Goal: Task Accomplishment & Management: Manage account settings

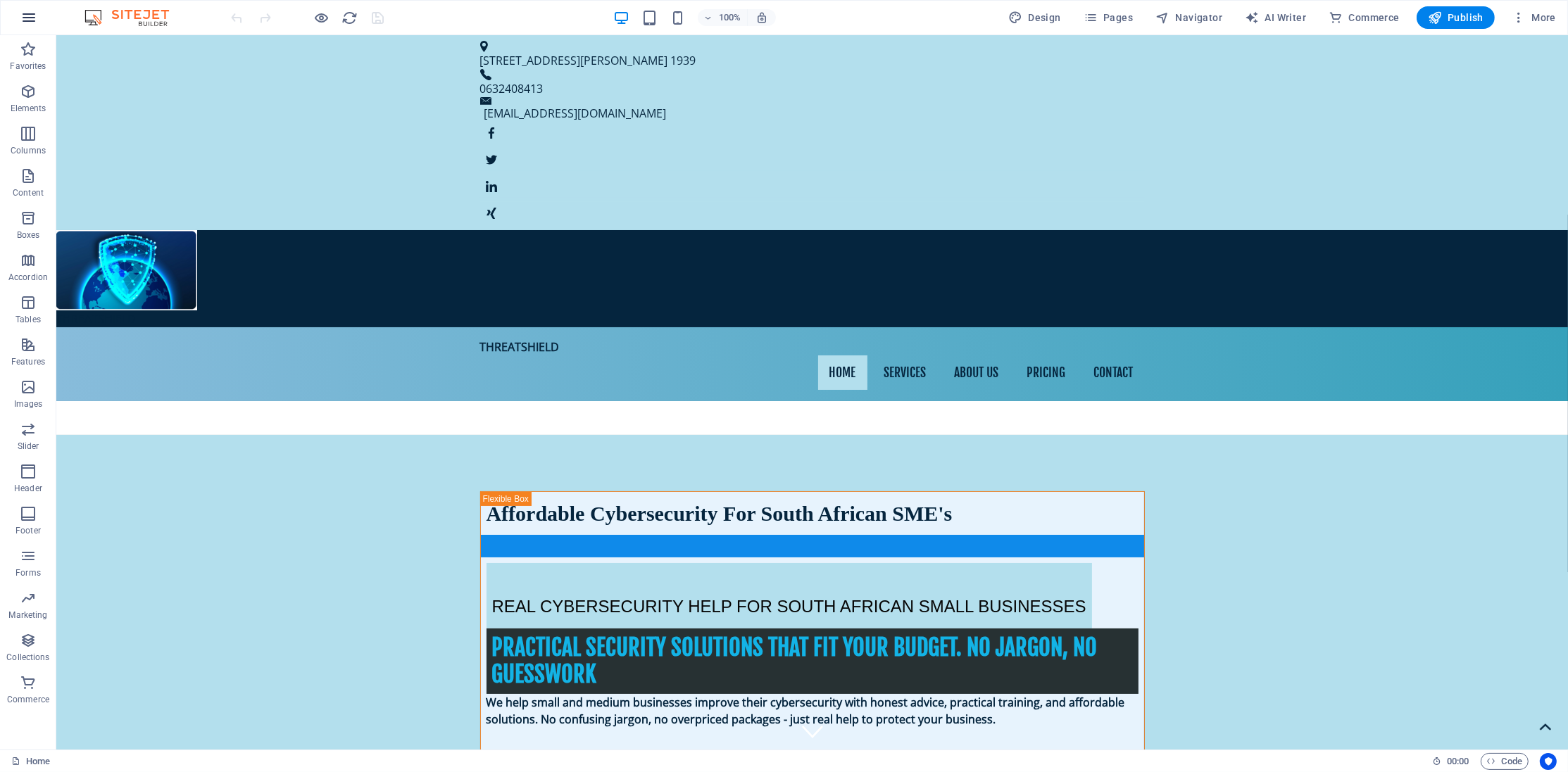
click at [30, 9] on icon "button" at bounding box center [28, 17] width 17 height 17
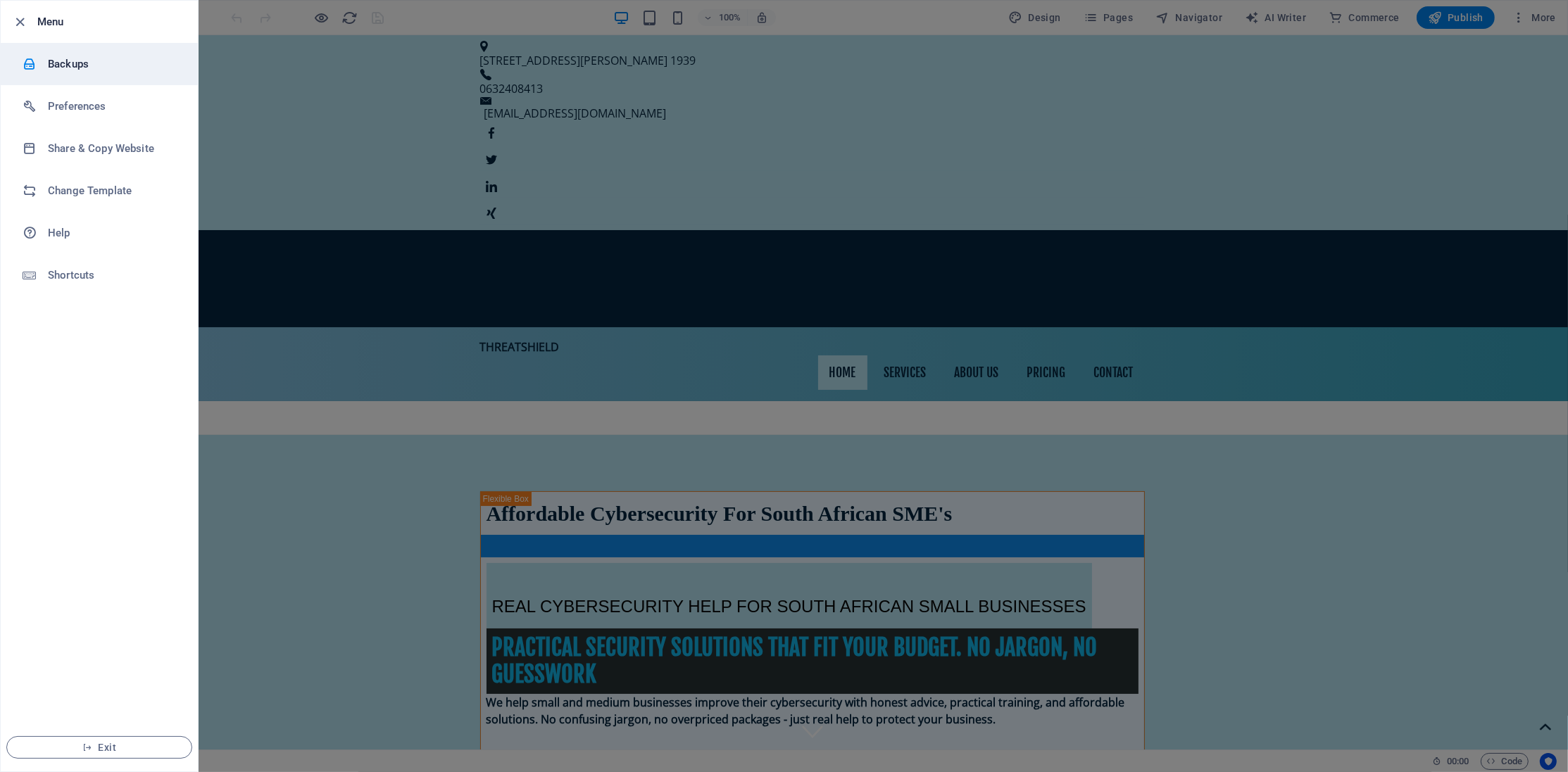
click at [62, 71] on h6 "Backups" at bounding box center [113, 63] width 130 height 17
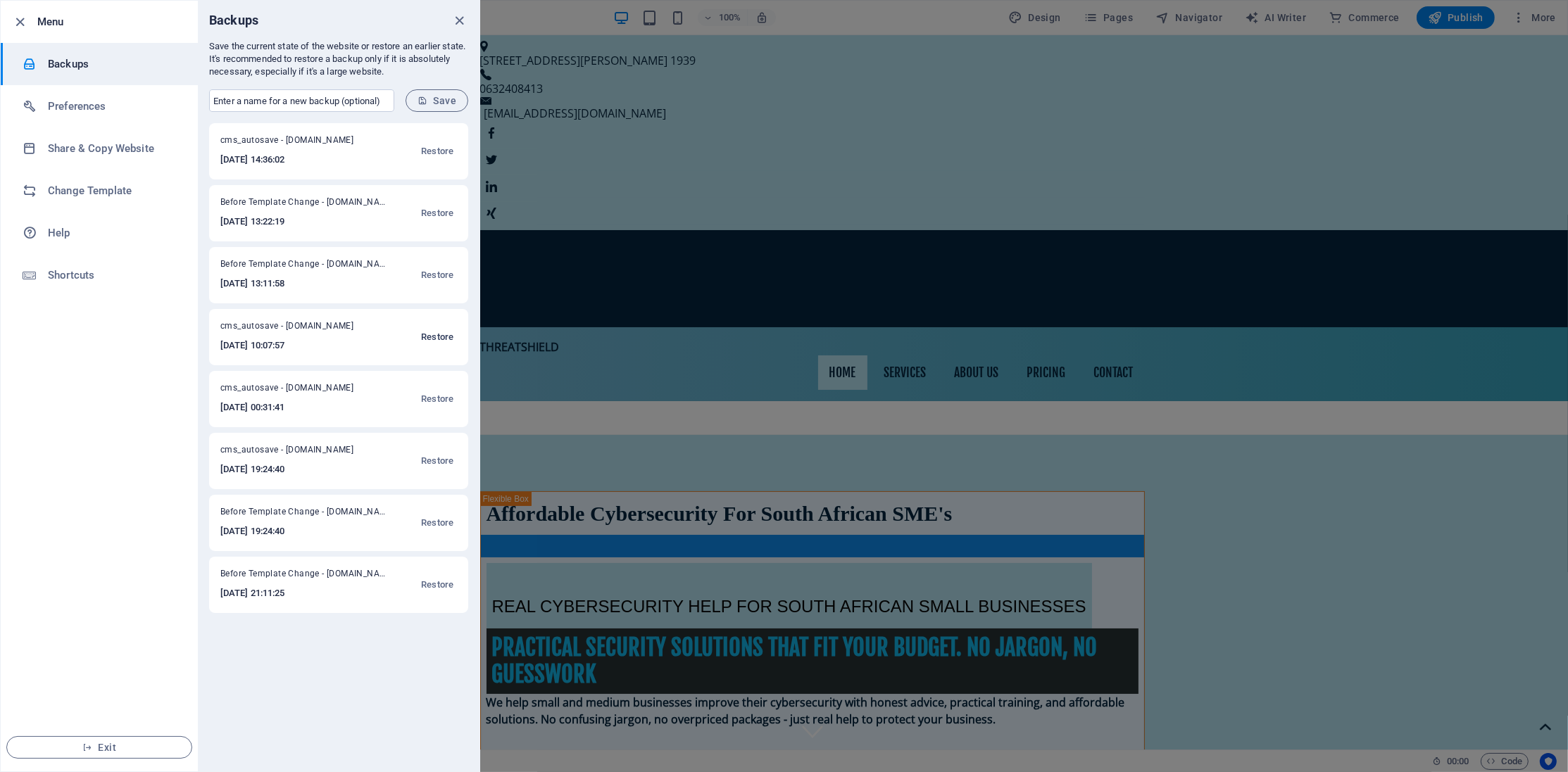
click at [439, 328] on button "Restore" at bounding box center [437, 337] width 40 height 34
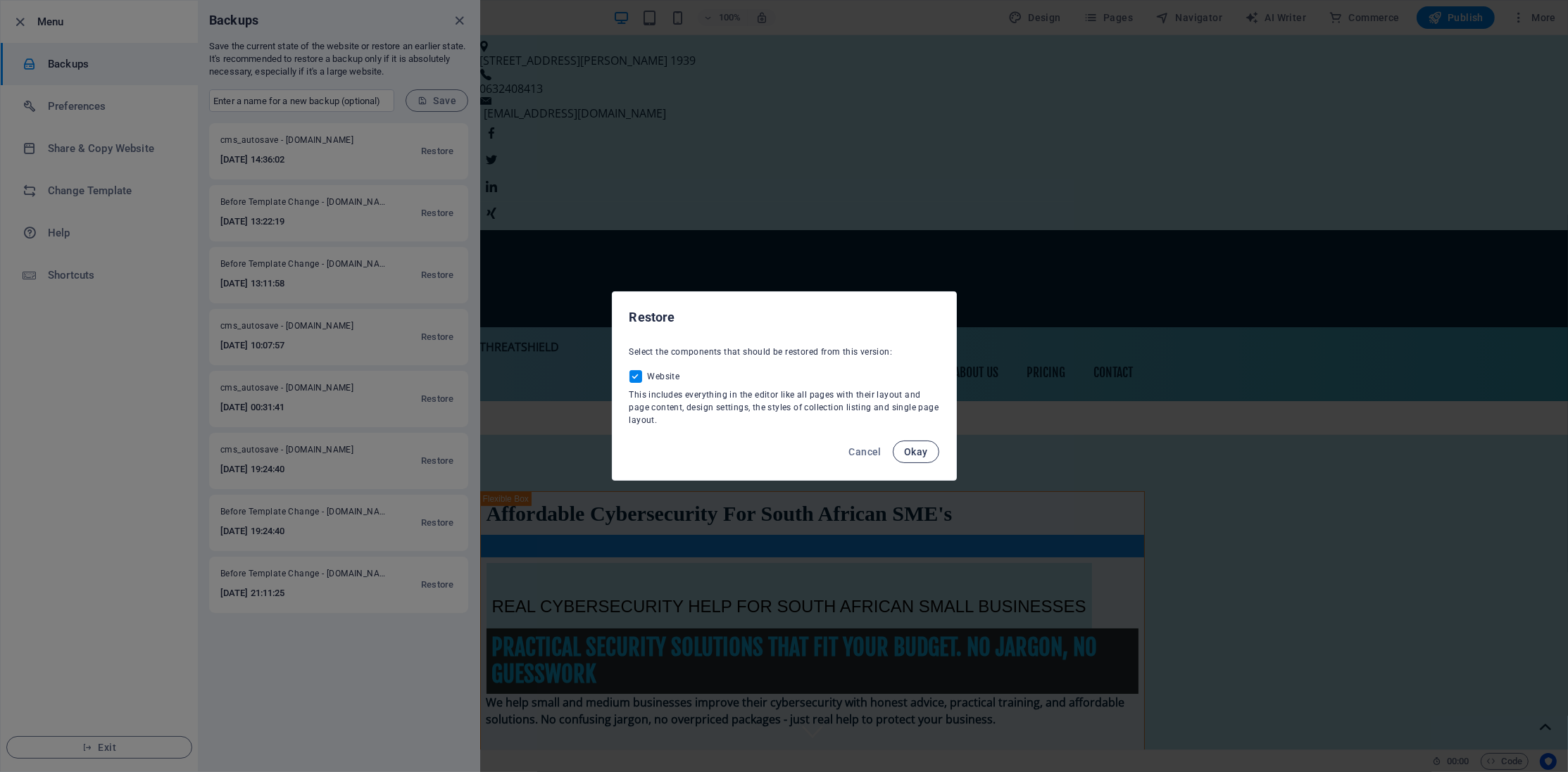
click at [917, 447] on span "Okay" at bounding box center [916, 452] width 24 height 11
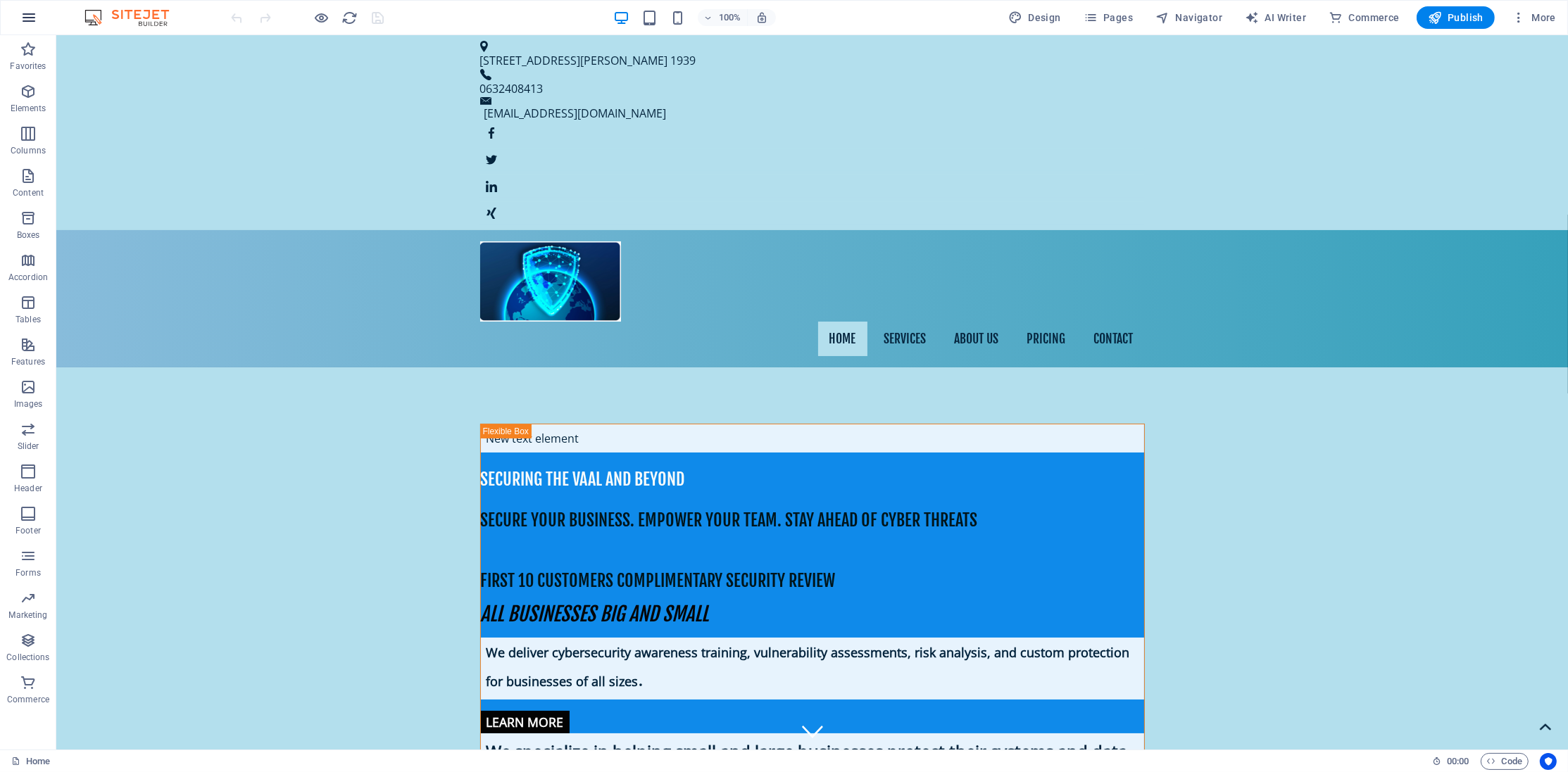
click at [34, 16] on icon "button" at bounding box center [28, 17] width 17 height 17
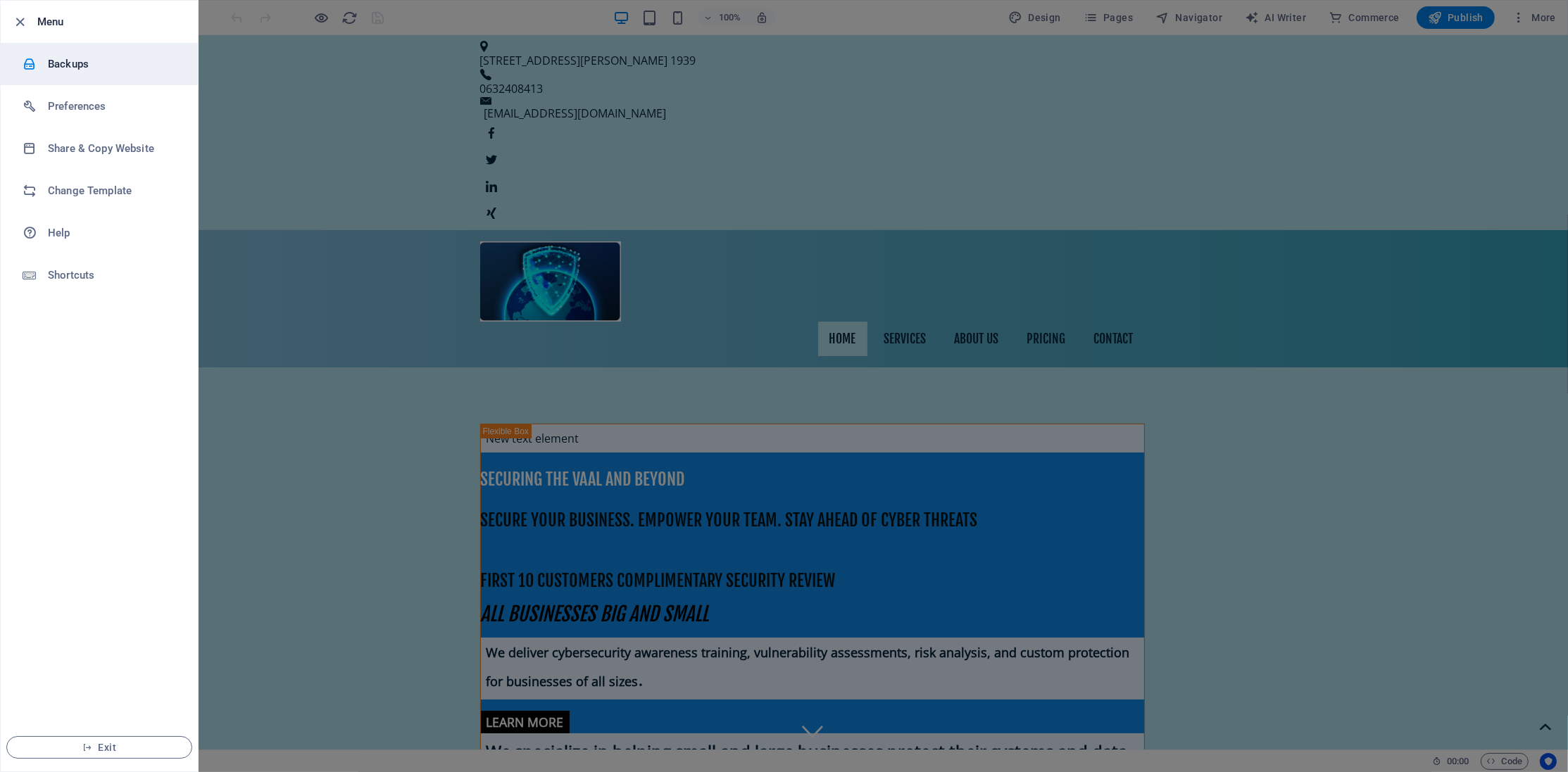
click at [92, 70] on h6 "Backups" at bounding box center [113, 63] width 130 height 17
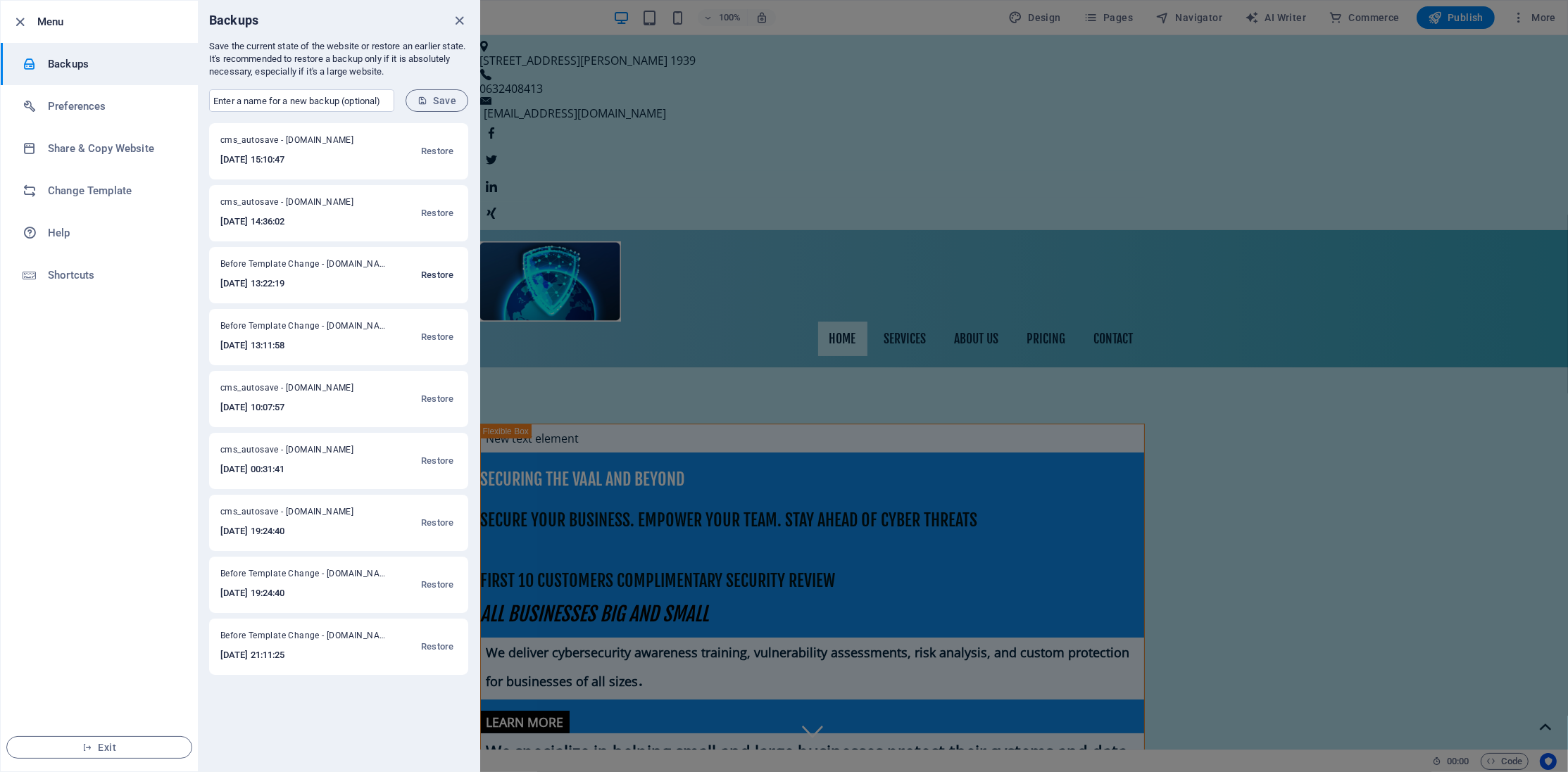
click at [442, 276] on span "Restore" at bounding box center [437, 275] width 32 height 17
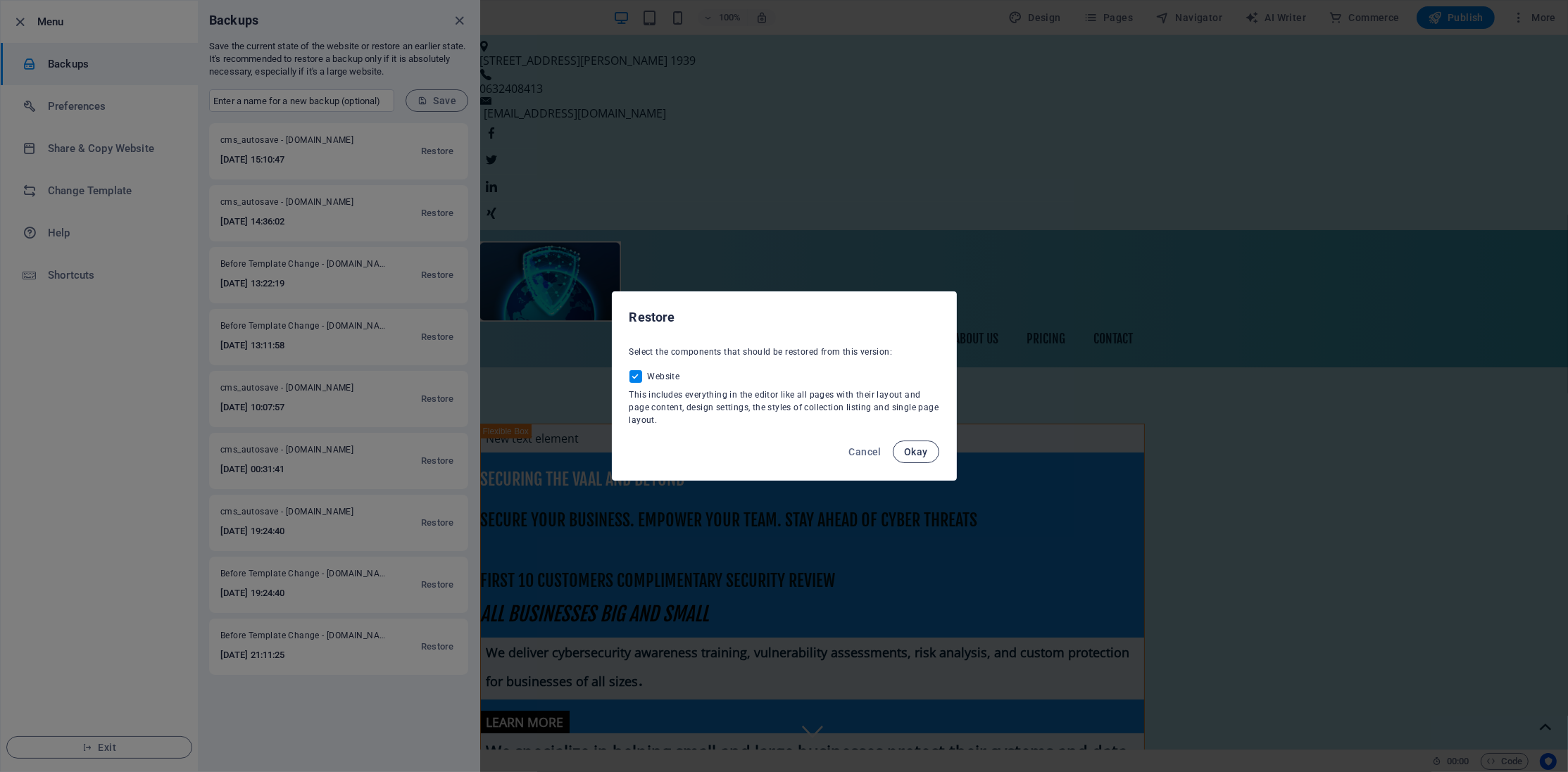
click at [927, 445] on button "Okay" at bounding box center [915, 452] width 46 height 22
checkbox input "false"
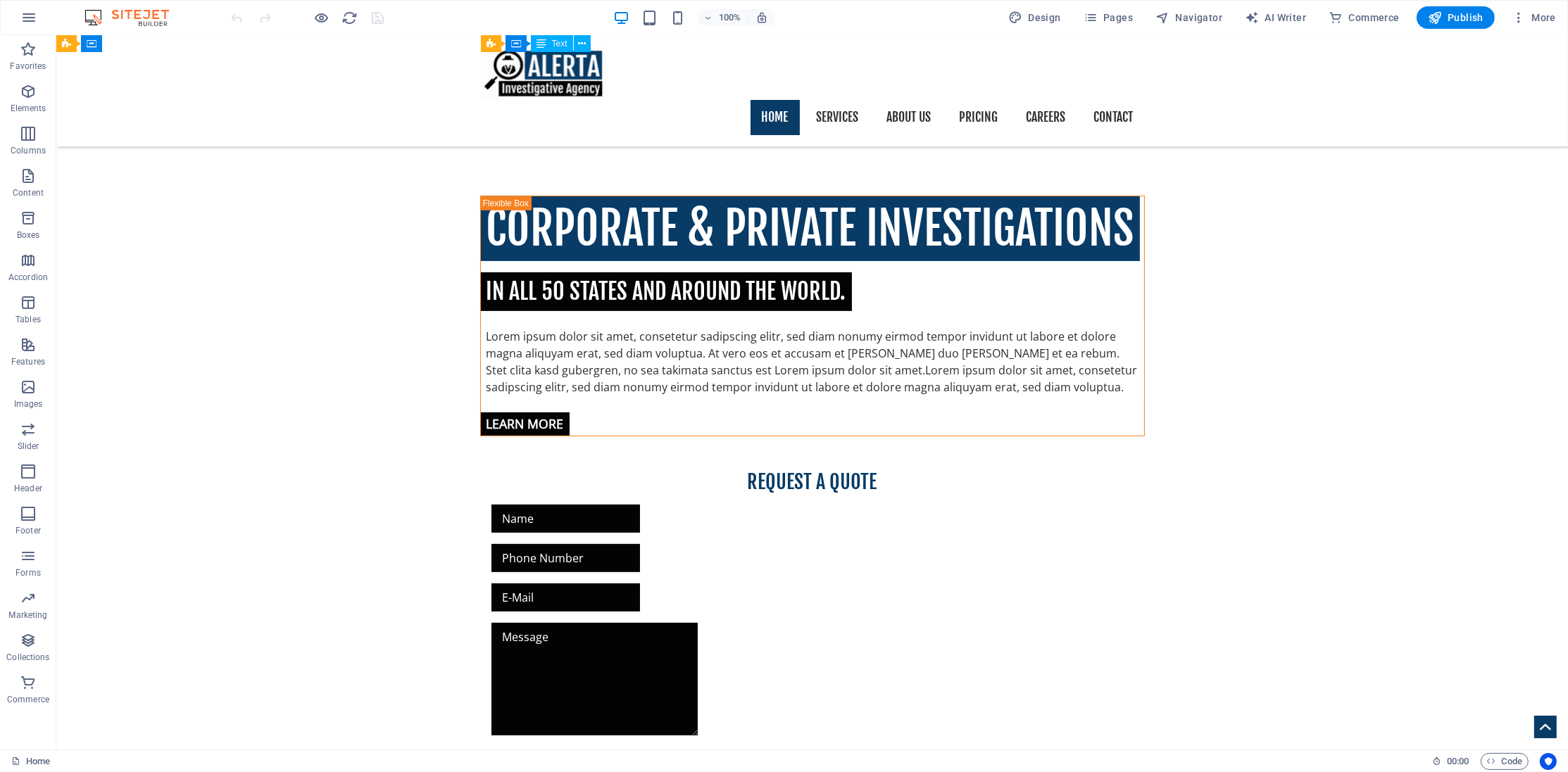
scroll to position [836, 0]
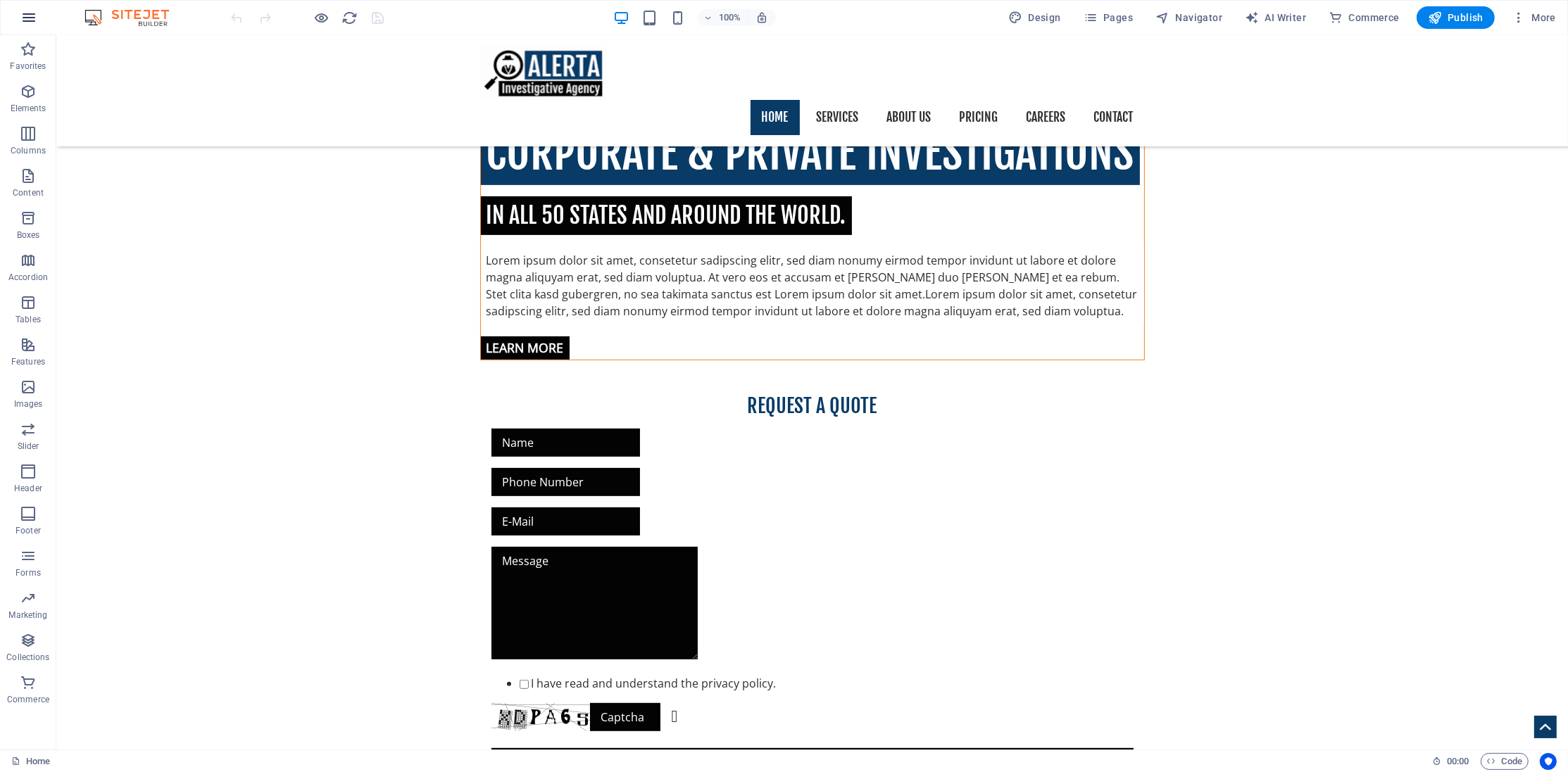
click at [29, 27] on button "button" at bounding box center [28, 17] width 34 height 34
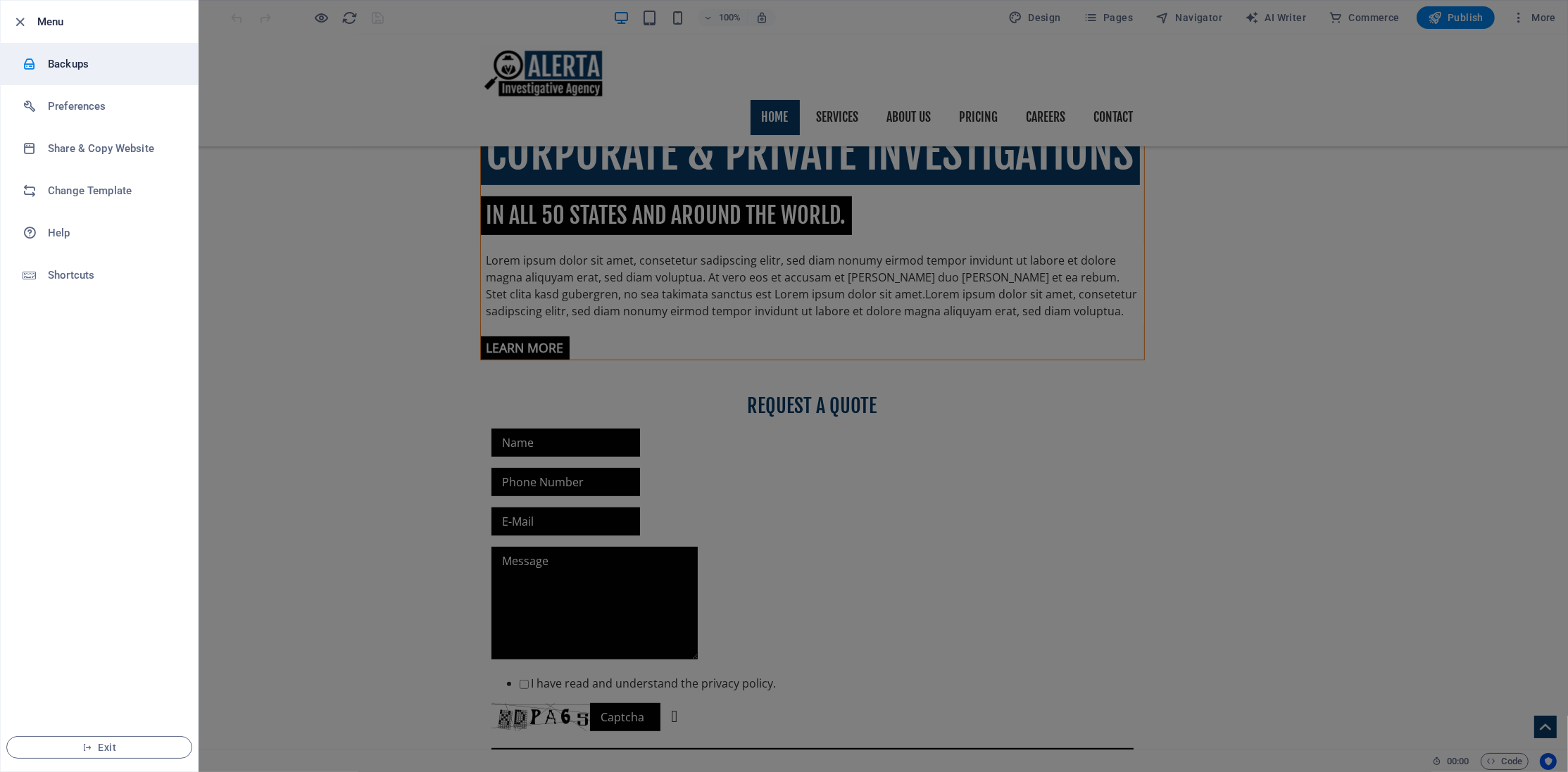
click at [63, 54] on li "Backups" at bounding box center [99, 64] width 197 height 43
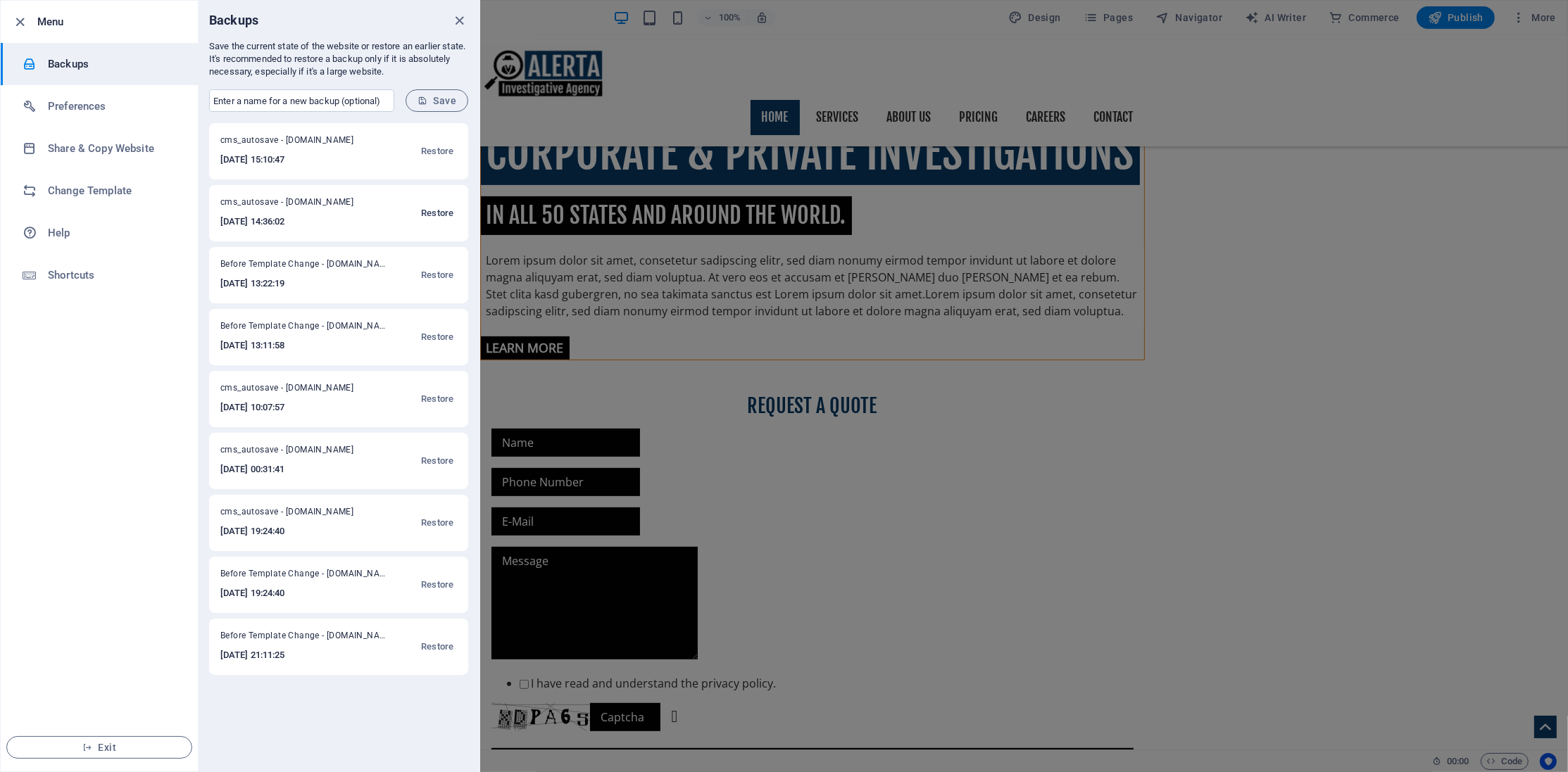
click at [440, 215] on span "Restore" at bounding box center [437, 213] width 32 height 17
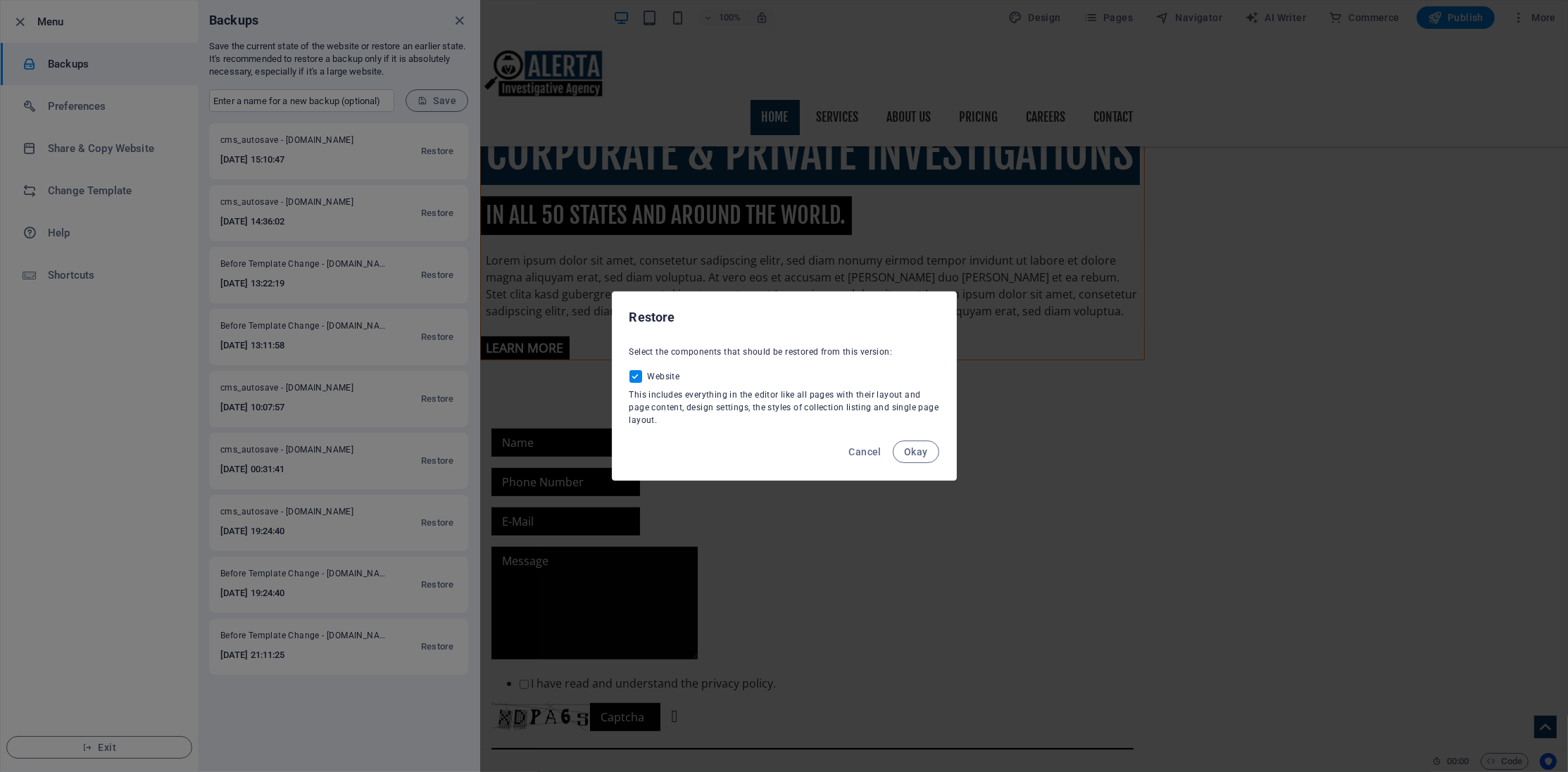
drag, startPoint x: 948, startPoint y: 451, endPoint x: 933, endPoint y: 455, distance: 15.5
click at [943, 452] on div "Cancel Okay" at bounding box center [784, 456] width 343 height 48
click at [933, 455] on button "Okay" at bounding box center [915, 452] width 46 height 22
checkbox input "false"
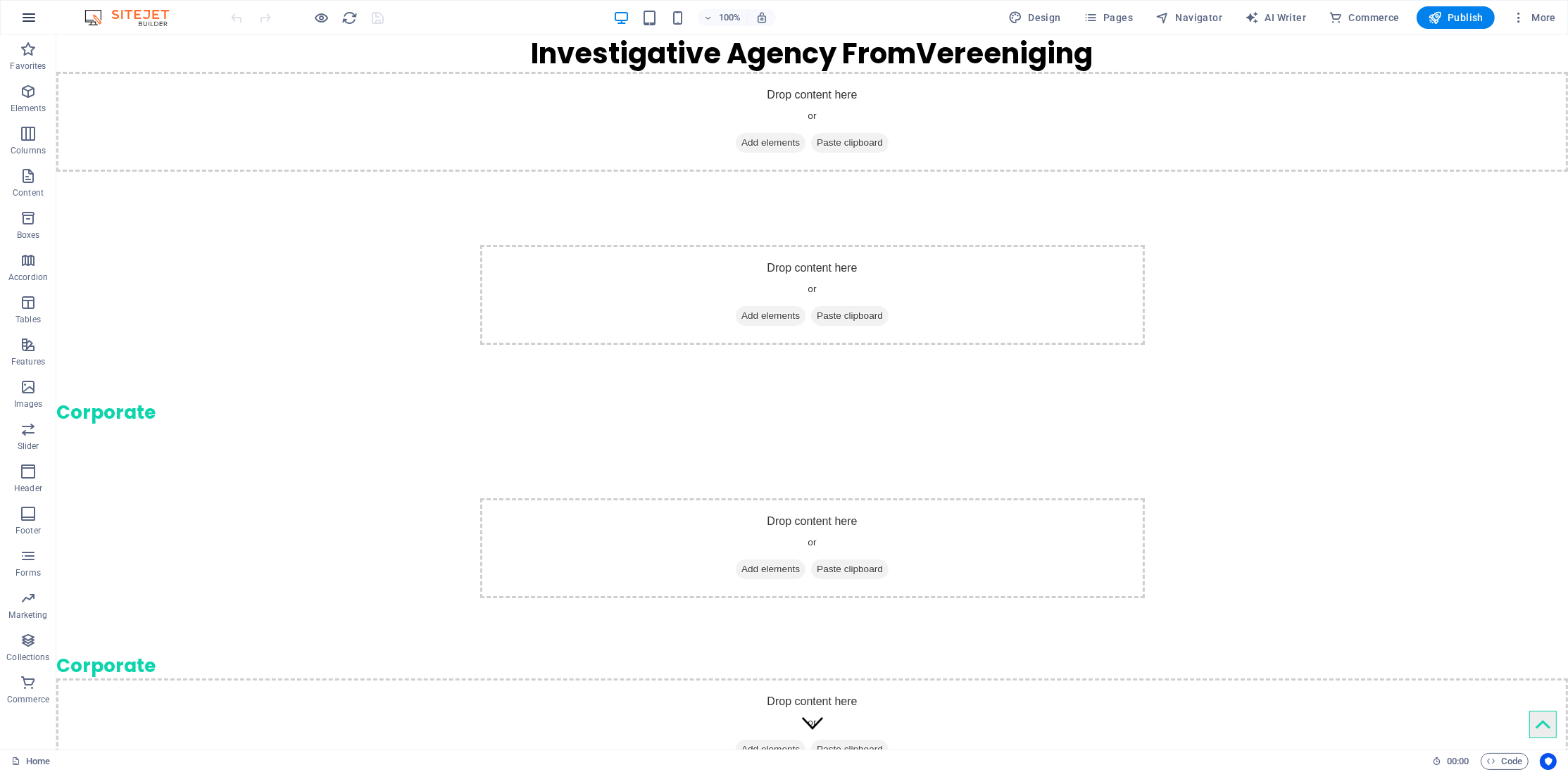
click at [33, 13] on icon "button" at bounding box center [28, 17] width 17 height 17
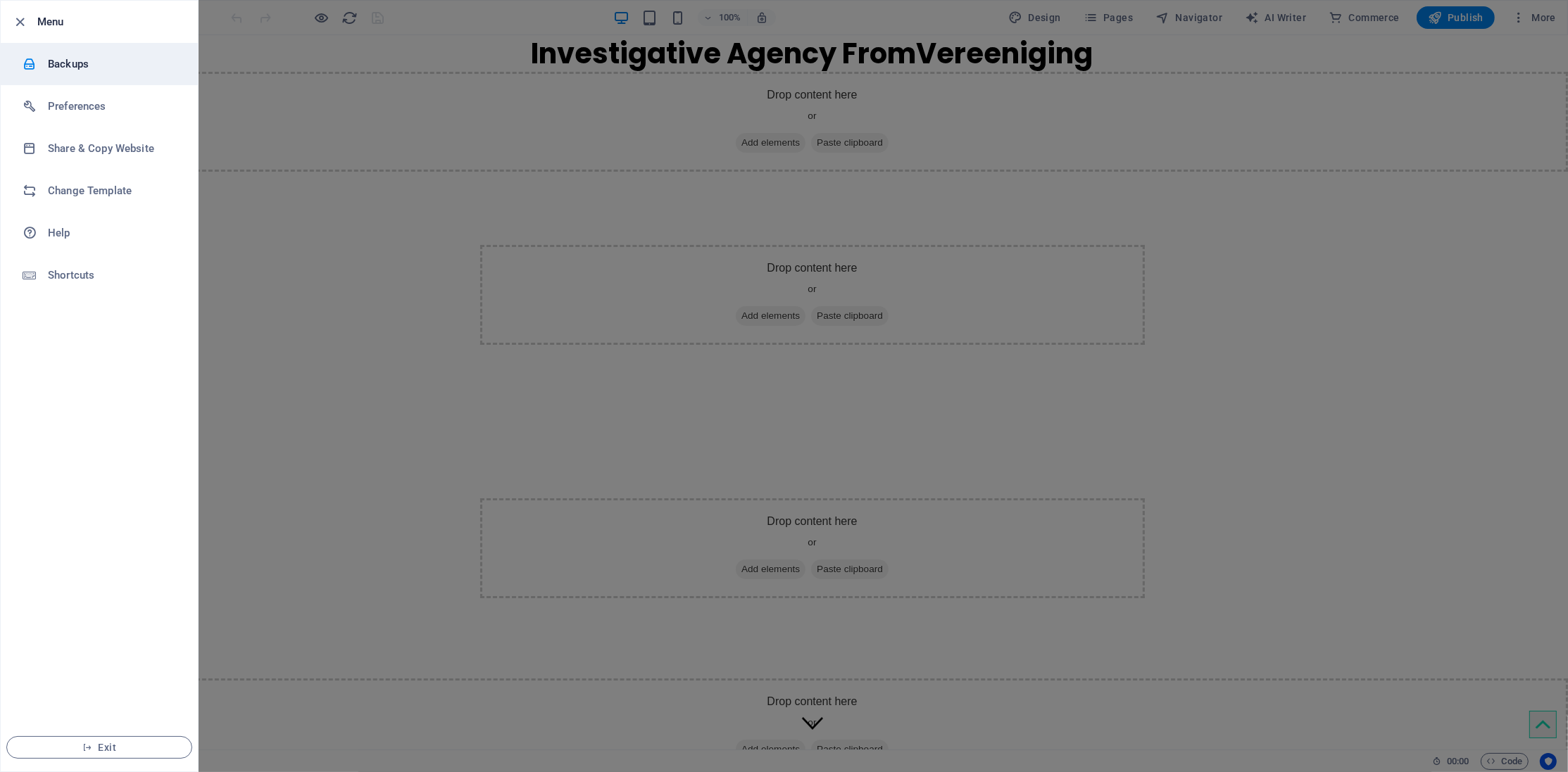
click at [93, 67] on h6 "Backups" at bounding box center [113, 63] width 130 height 17
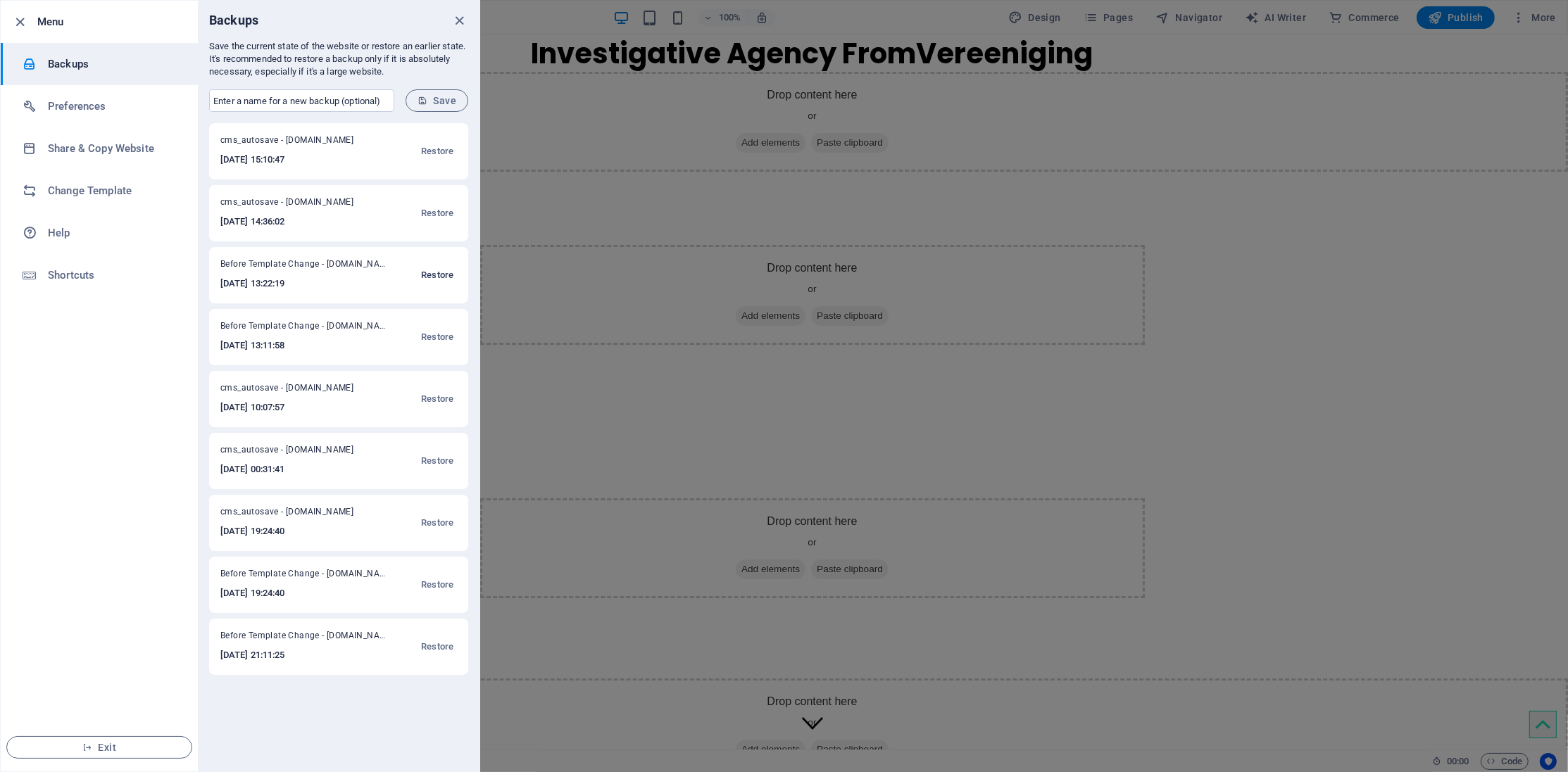
click at [431, 267] on span "Restore" at bounding box center [437, 275] width 32 height 17
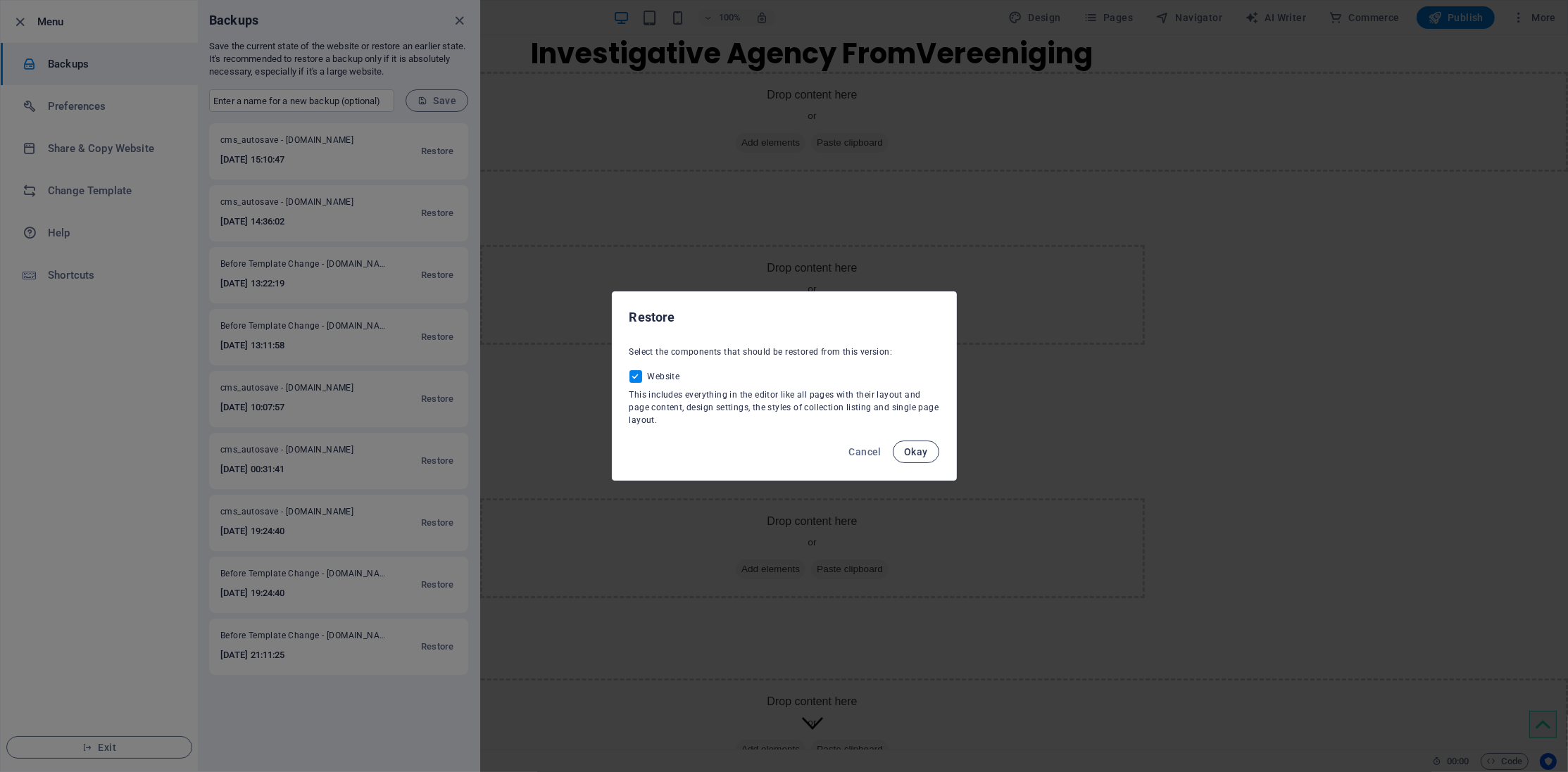
click at [903, 449] on button "Okay" at bounding box center [915, 452] width 46 height 22
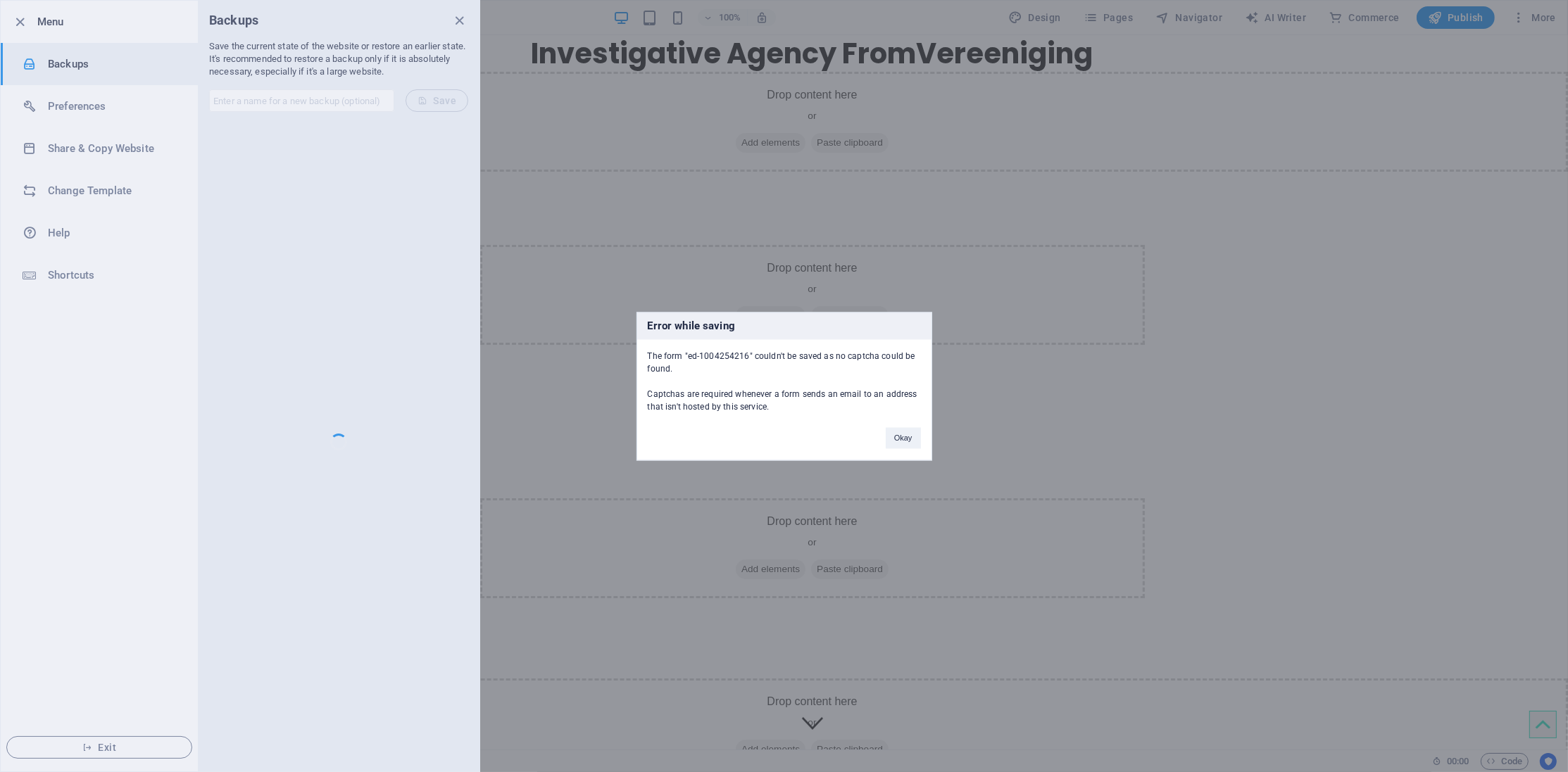
scroll to position [2110, 0]
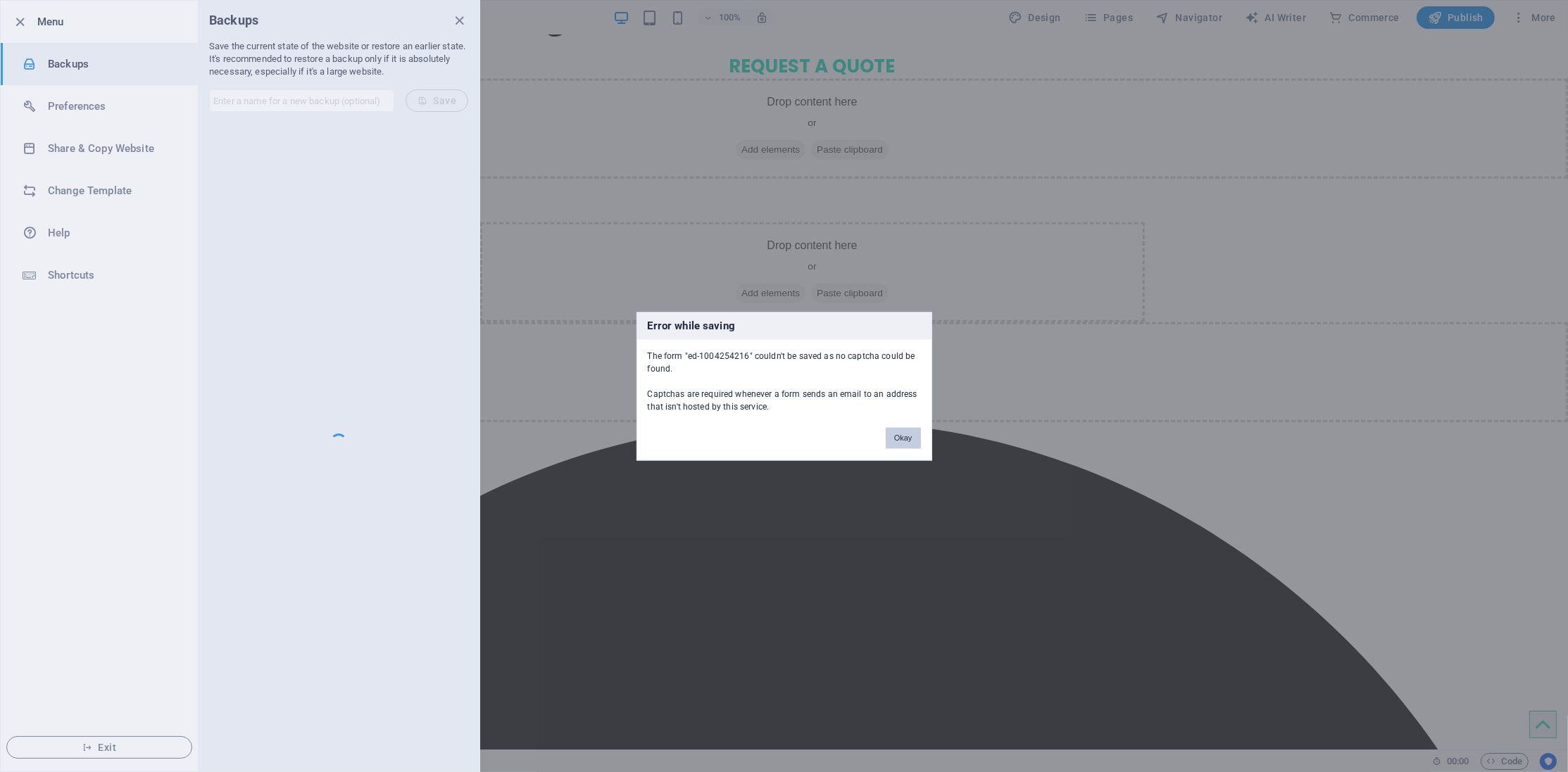
click at [900, 440] on button "Okay" at bounding box center [903, 438] width 35 height 21
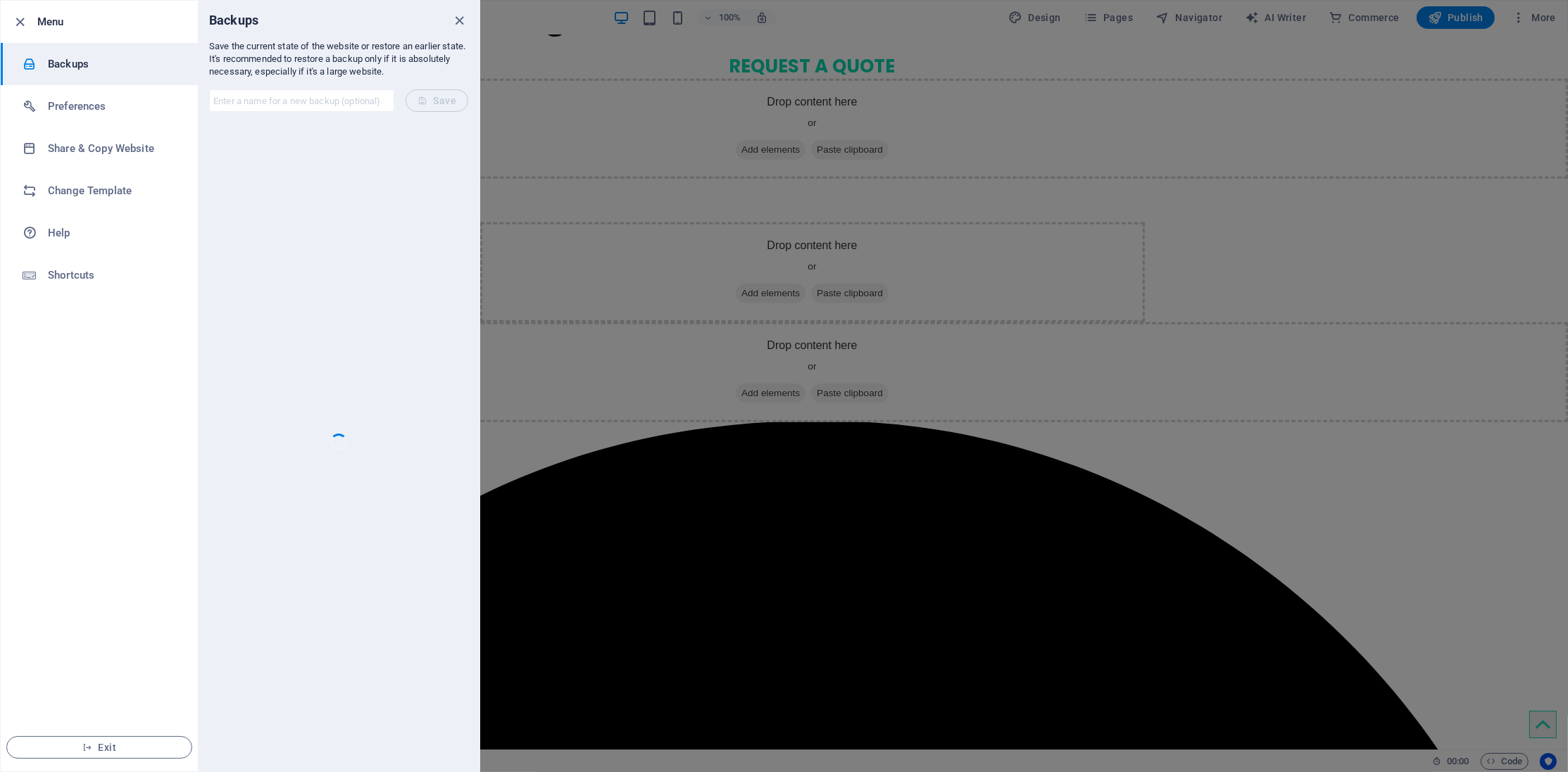
click at [479, 4] on div "Backups" at bounding box center [338, 20] width 281 height 40
click at [455, 18] on icon "close" at bounding box center [460, 21] width 16 height 16
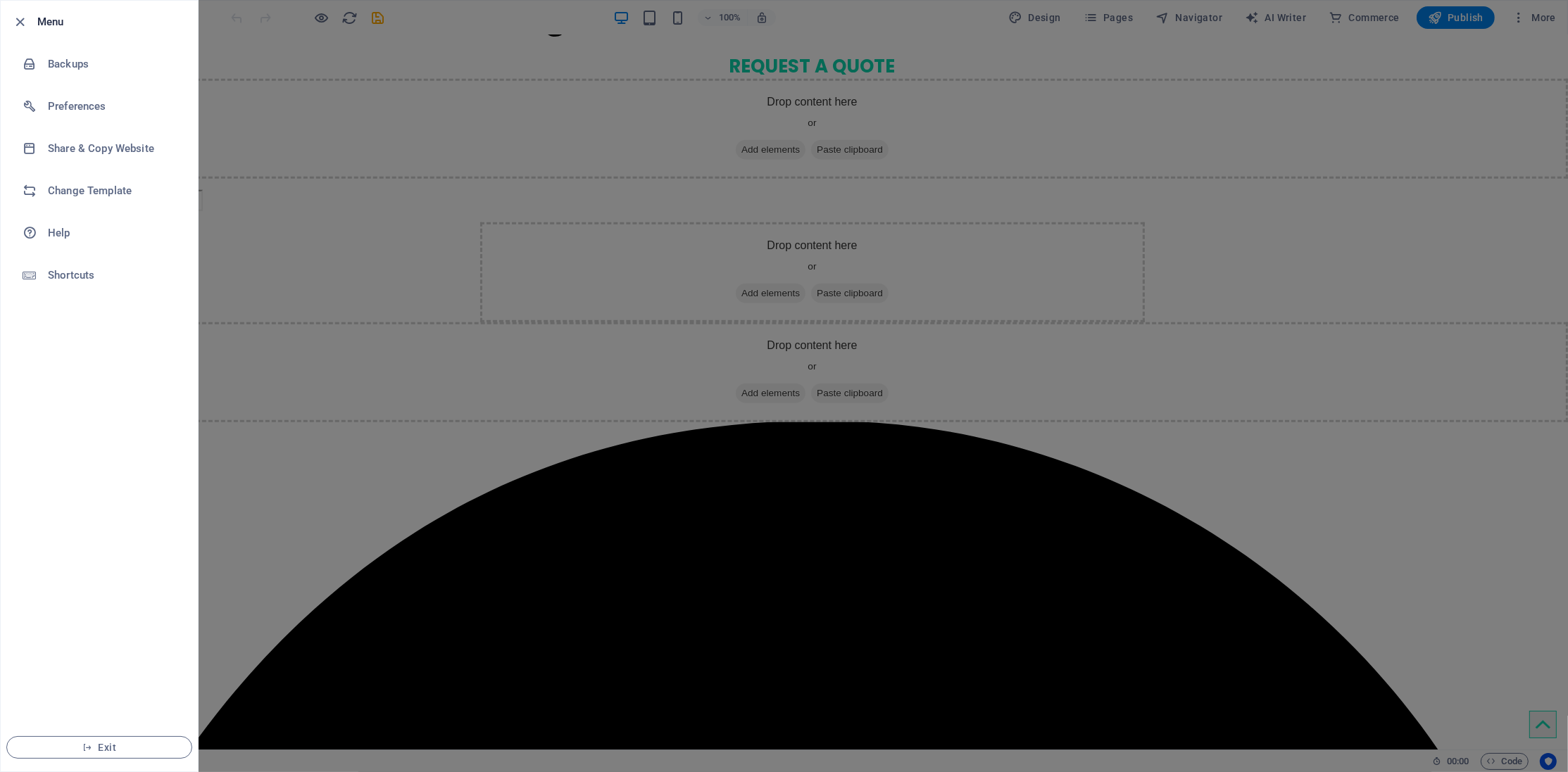
click at [1077, 383] on div at bounding box center [784, 386] width 1568 height 772
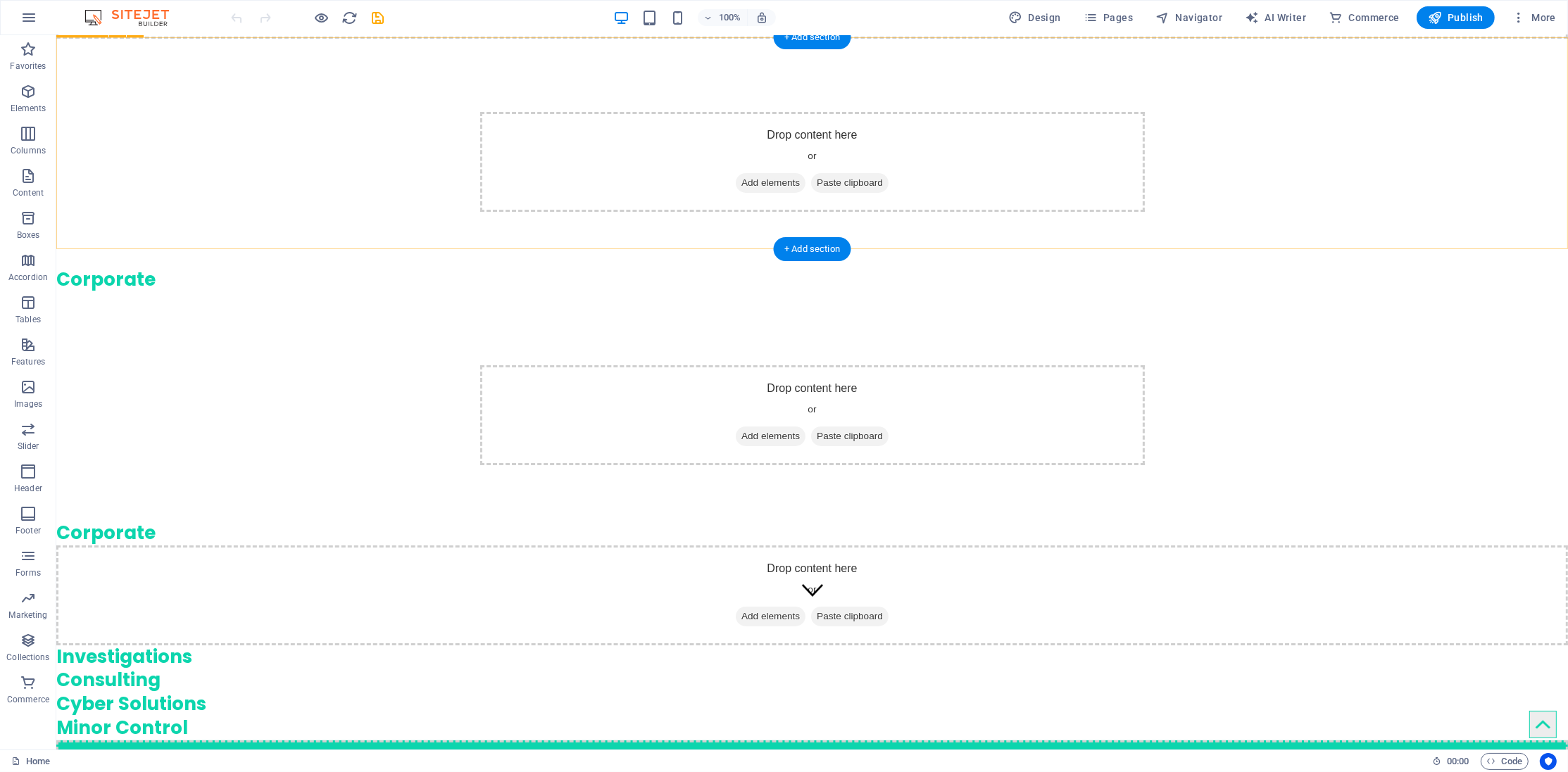
scroll to position [0, 0]
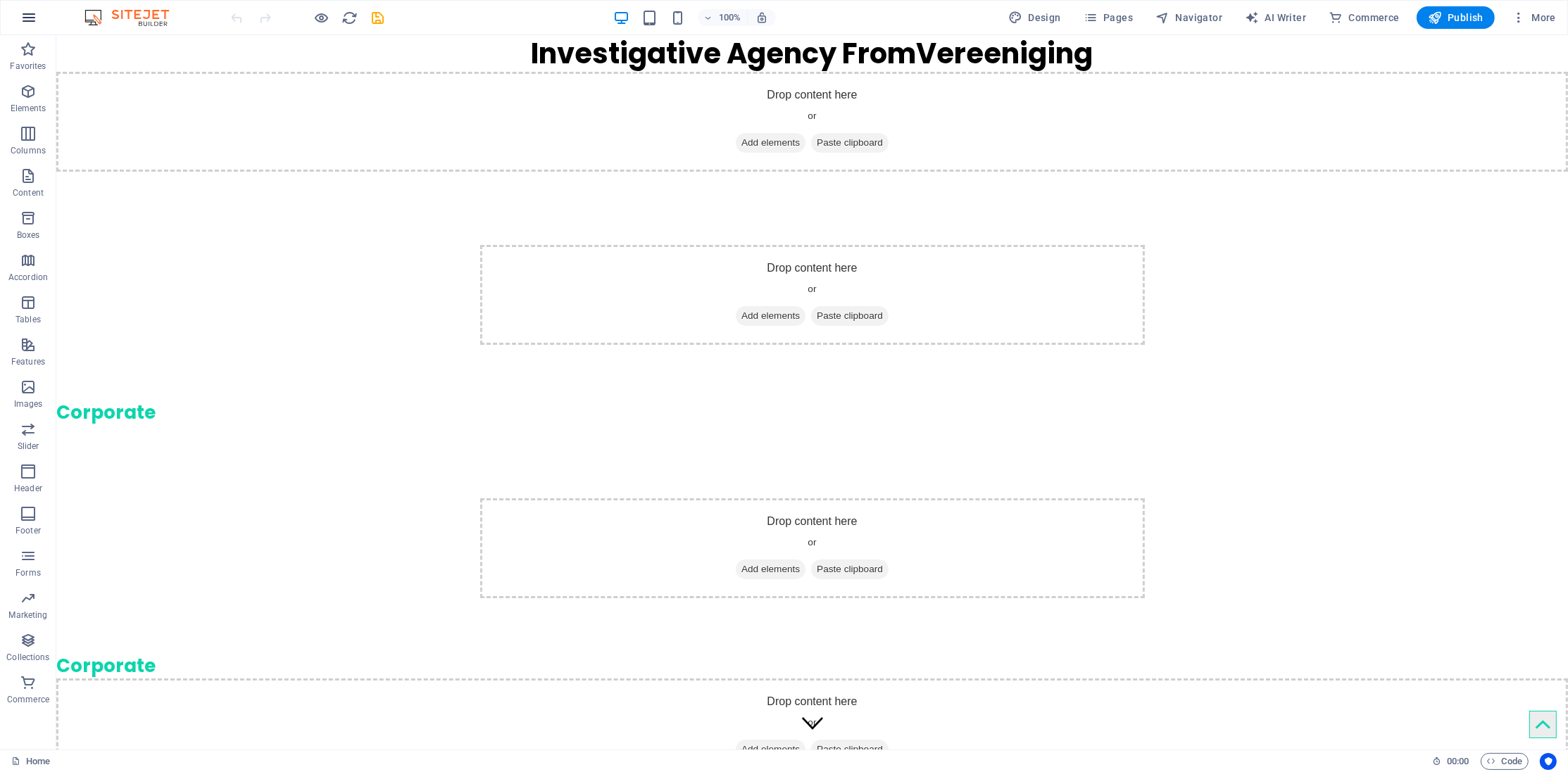
click at [33, 10] on icon "button" at bounding box center [28, 17] width 17 height 17
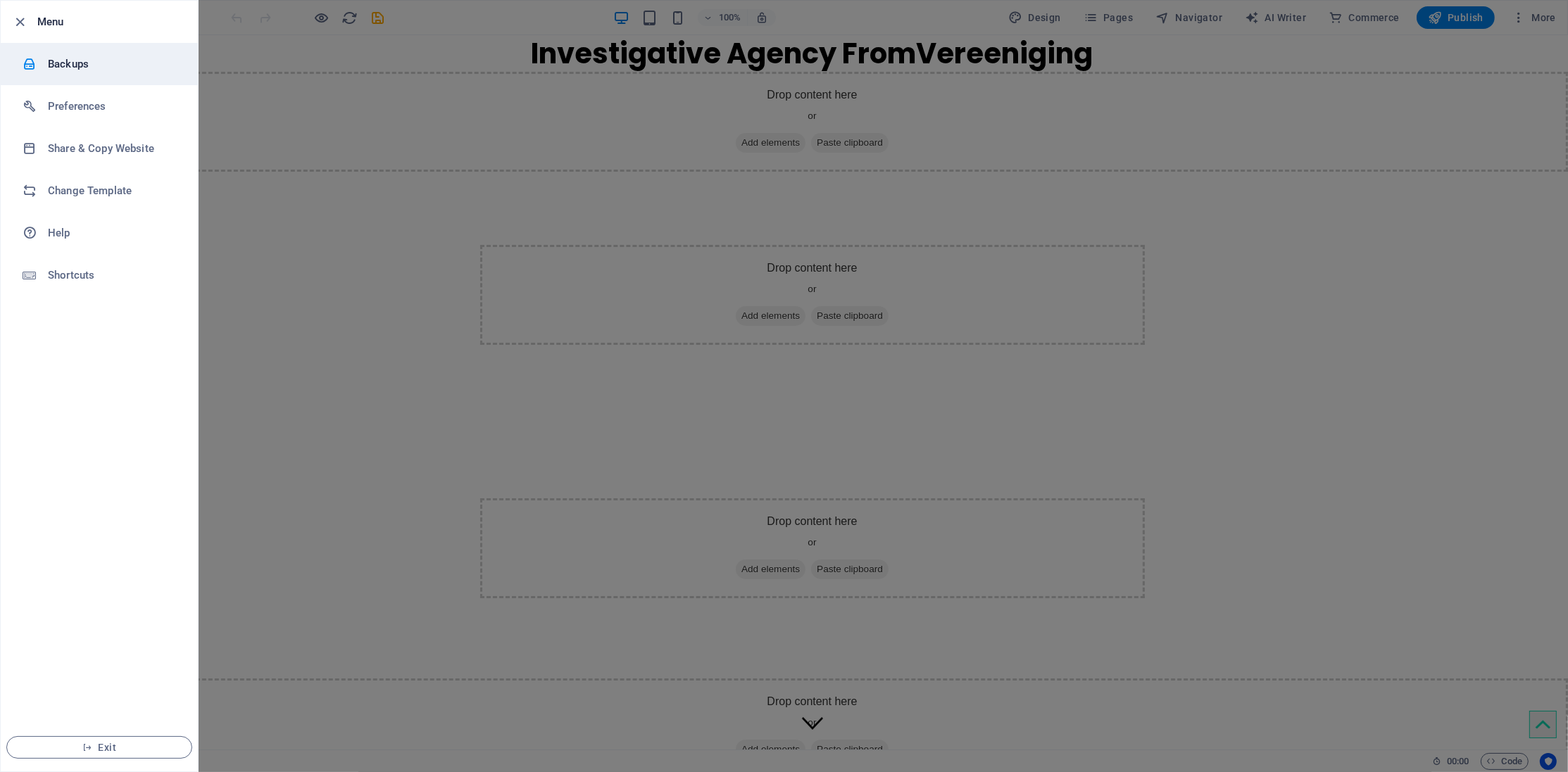
click at [72, 66] on h6 "Backups" at bounding box center [113, 63] width 130 height 17
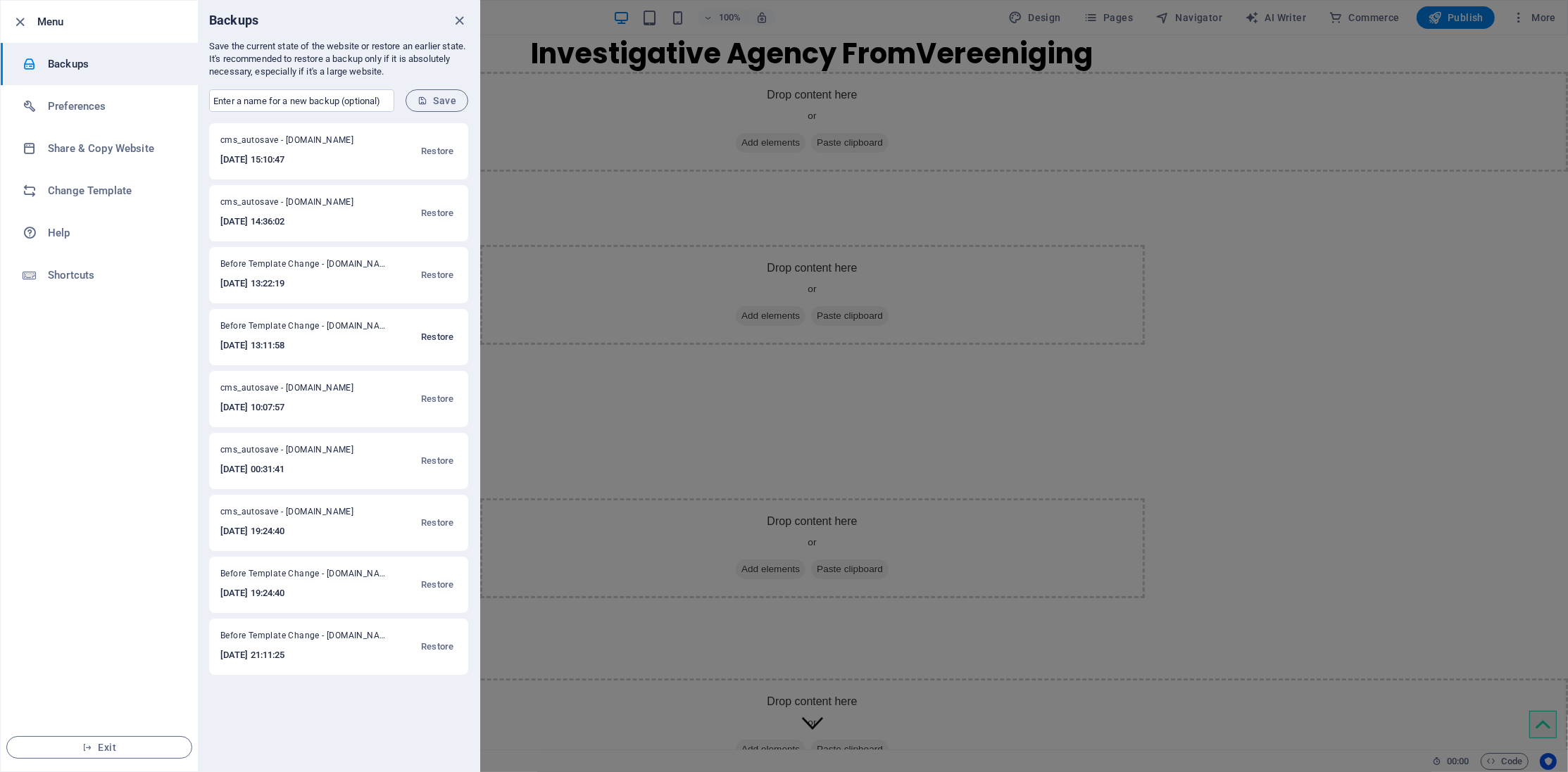
click at [423, 332] on span "Restore" at bounding box center [437, 337] width 32 height 17
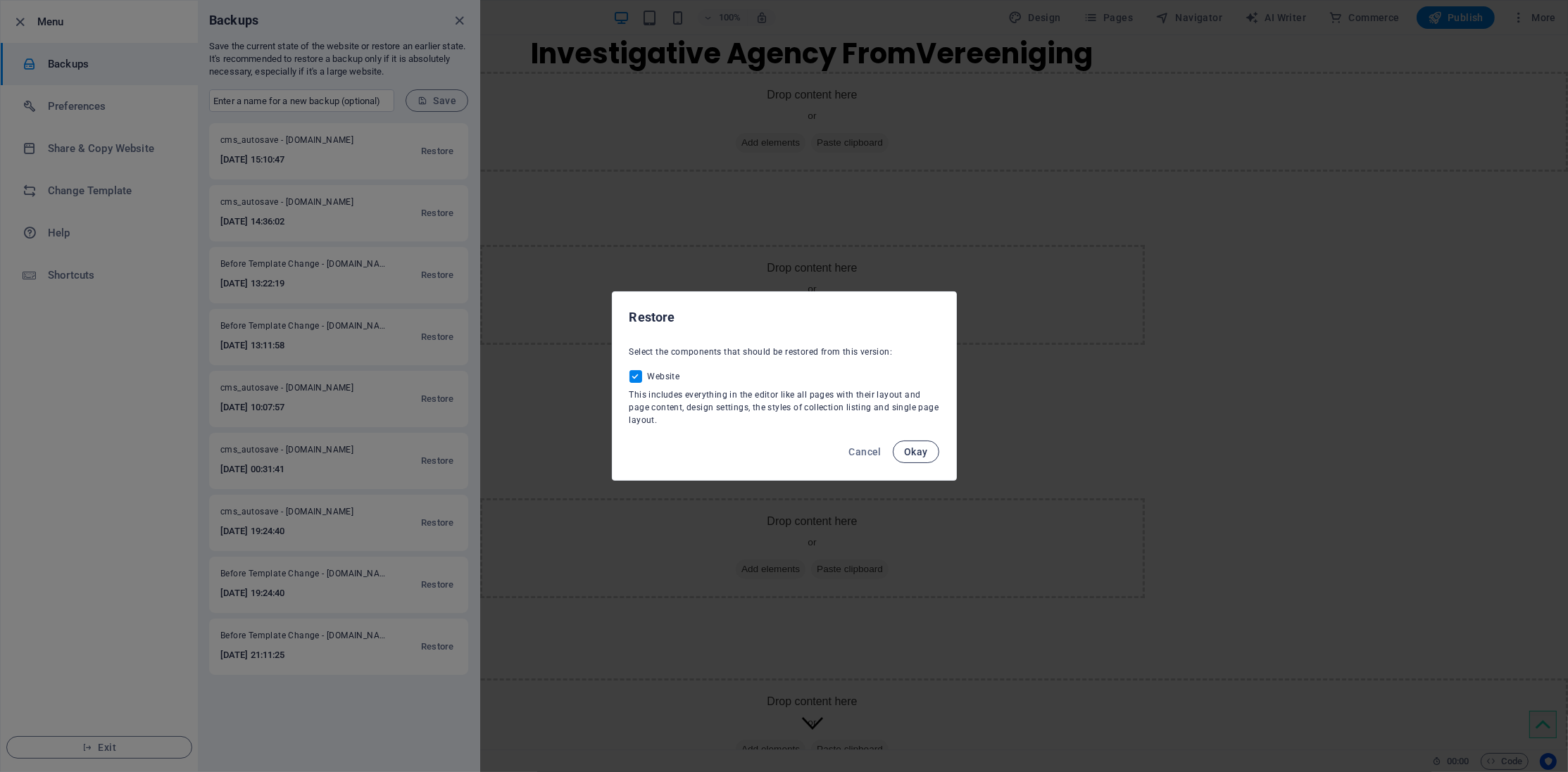
click at [917, 457] on span "Okay" at bounding box center [916, 452] width 24 height 11
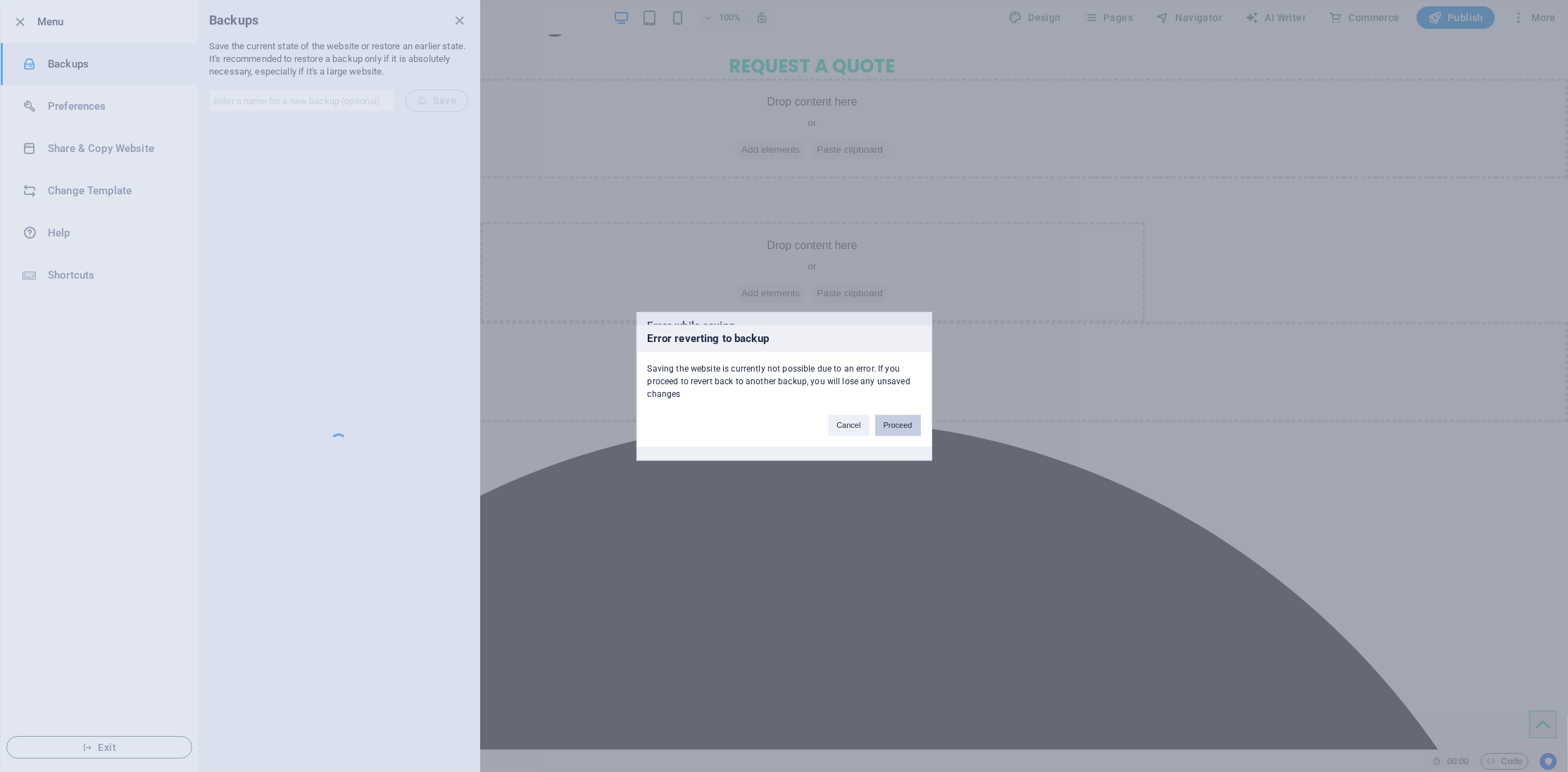
click at [904, 425] on button "Proceed" at bounding box center [897, 425] width 46 height 21
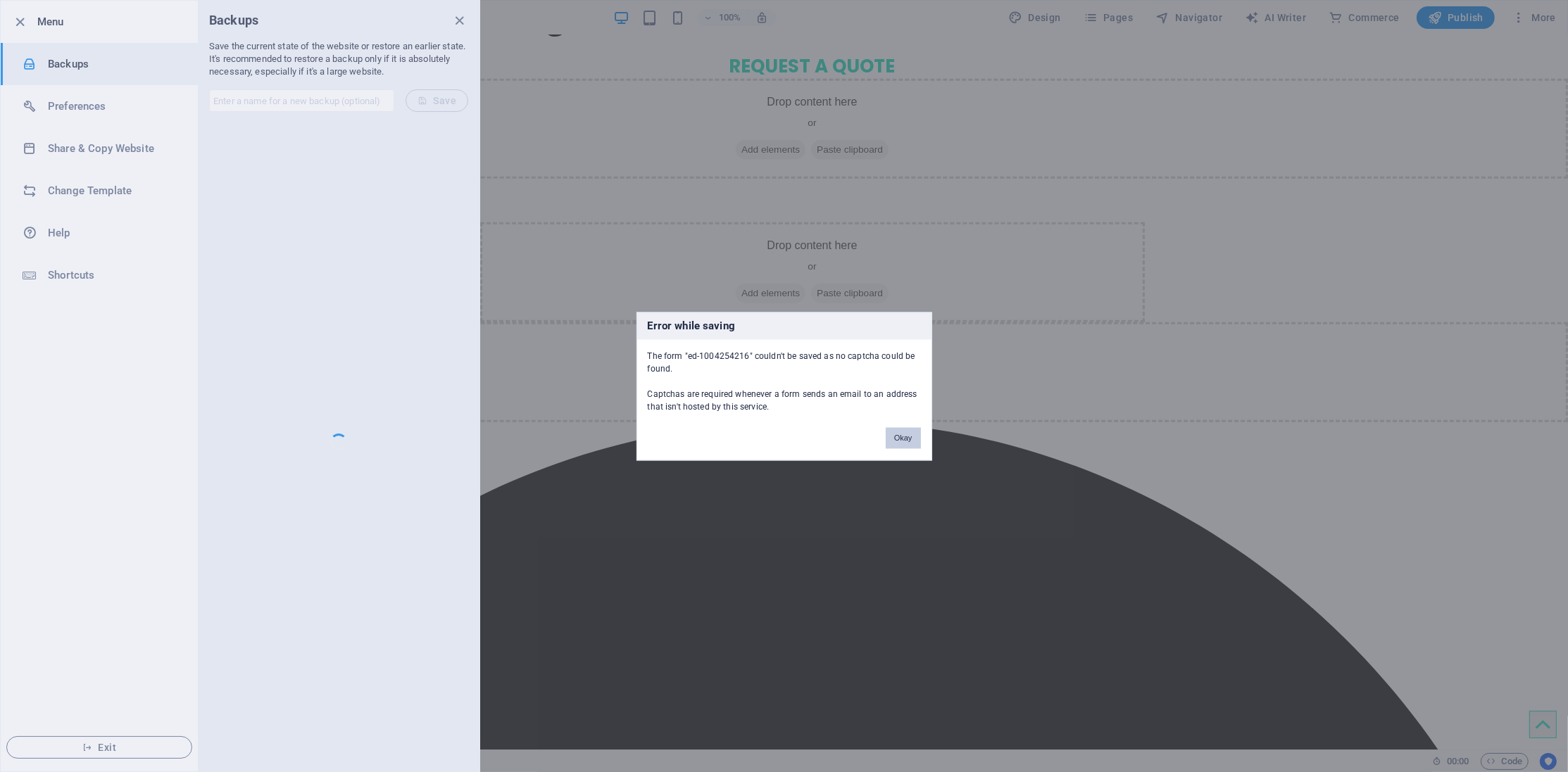
click at [917, 427] on div "Okay" at bounding box center [903, 431] width 56 height 36
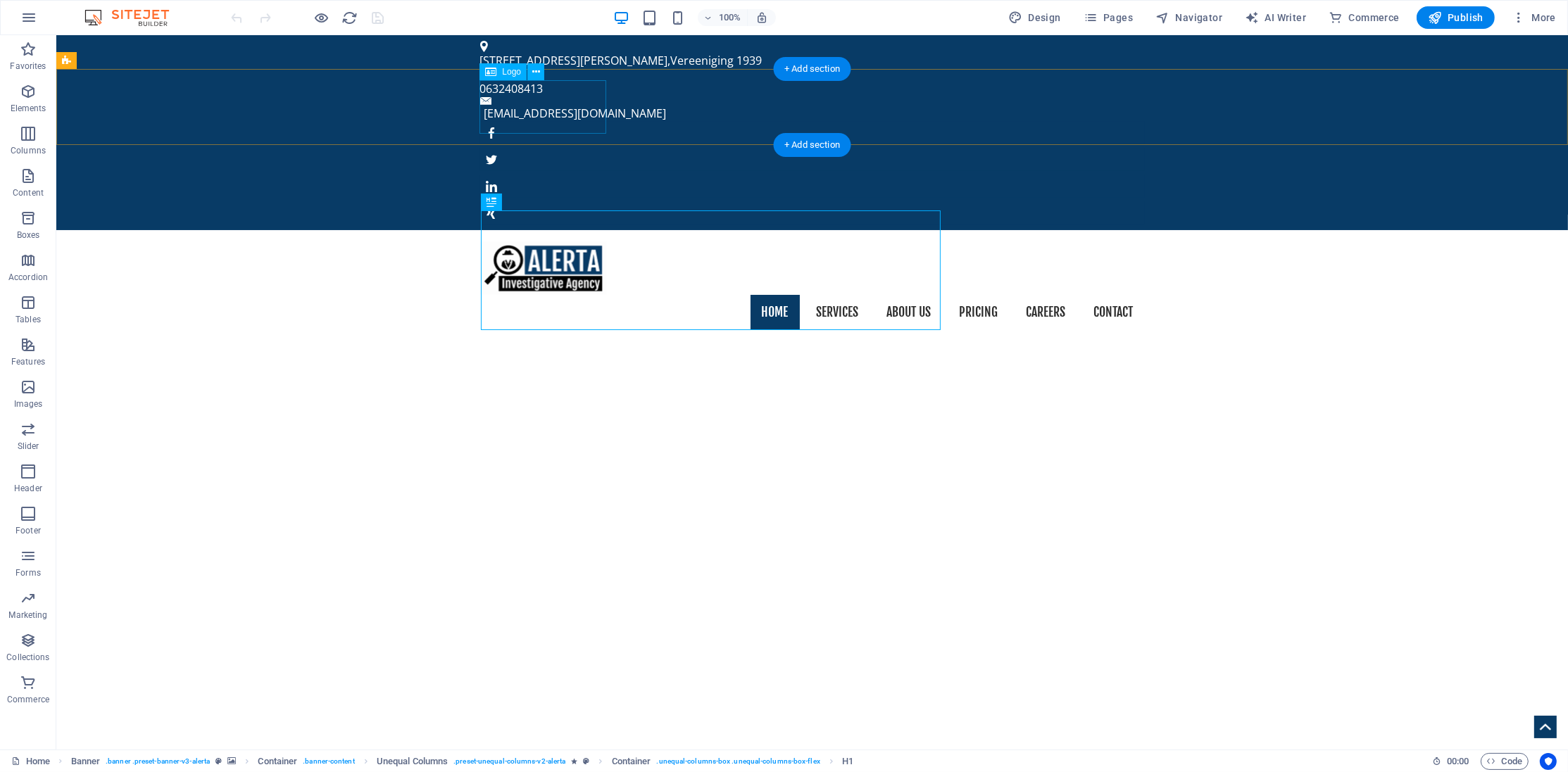
click at [544, 241] on div at bounding box center [812, 268] width 665 height 54
click at [296, 230] on div "Home Services About us Pricing Careers Contact Menu" at bounding box center [812, 285] width 1511 height 111
select select "px"
click at [560, 241] on div at bounding box center [812, 268] width 665 height 54
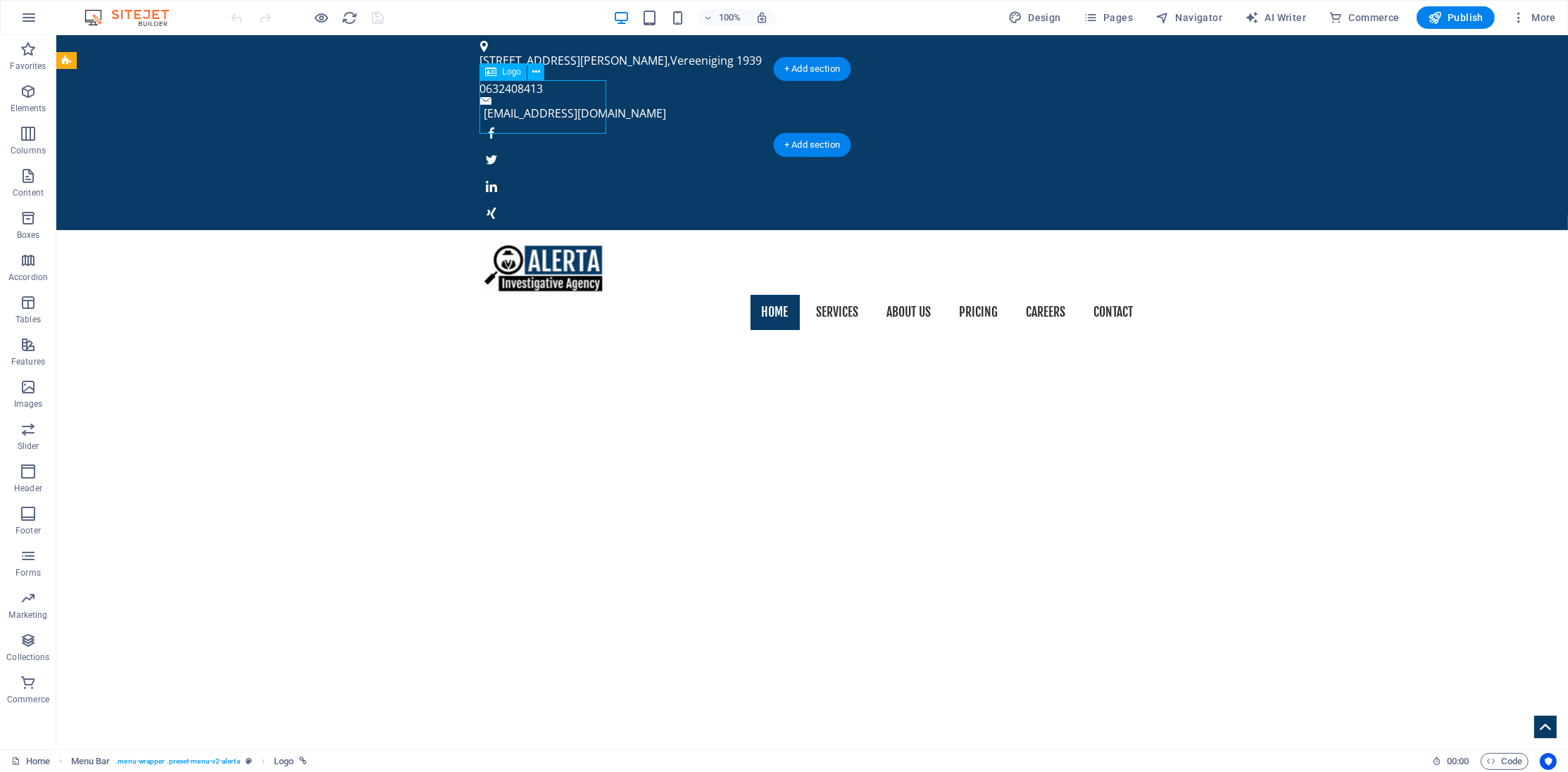
click at [560, 241] on div at bounding box center [812, 268] width 665 height 54
select select "px"
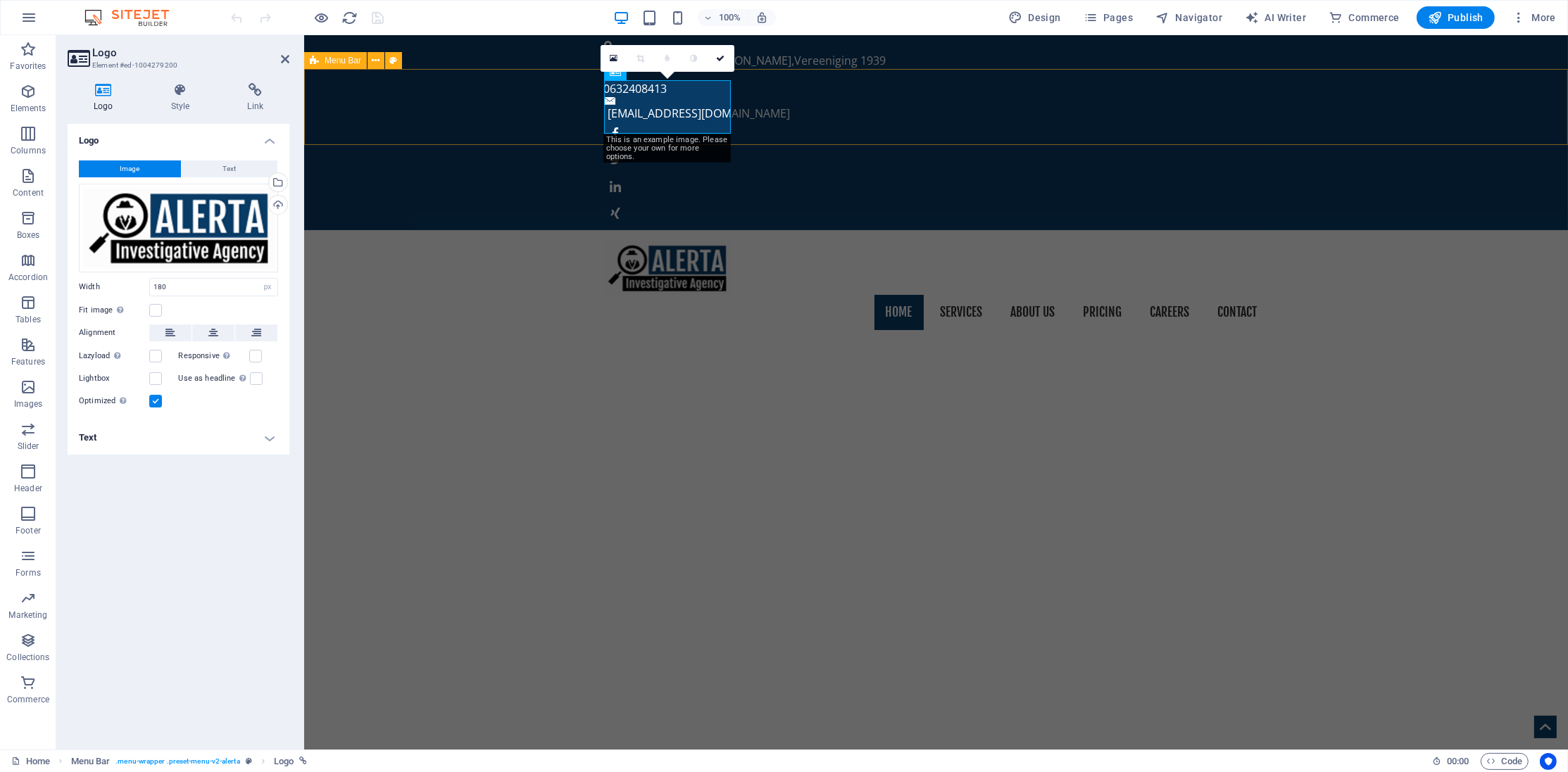
click at [560, 230] on div "Home Services About us Pricing Careers Contact Menu" at bounding box center [935, 285] width 1263 height 111
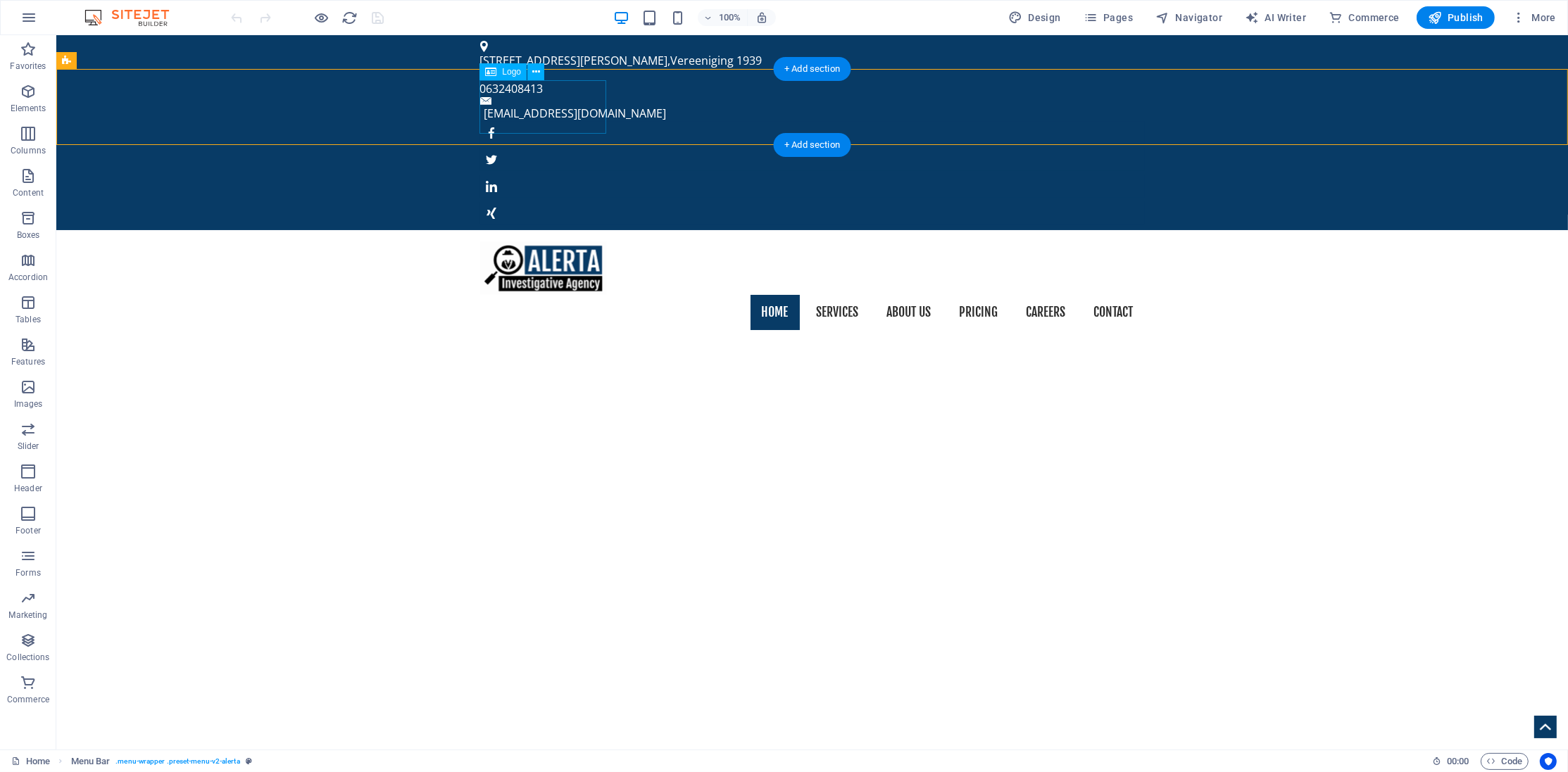
click at [560, 241] on div at bounding box center [812, 268] width 665 height 54
select select "px"
